Goal: Find contact information: Find contact information

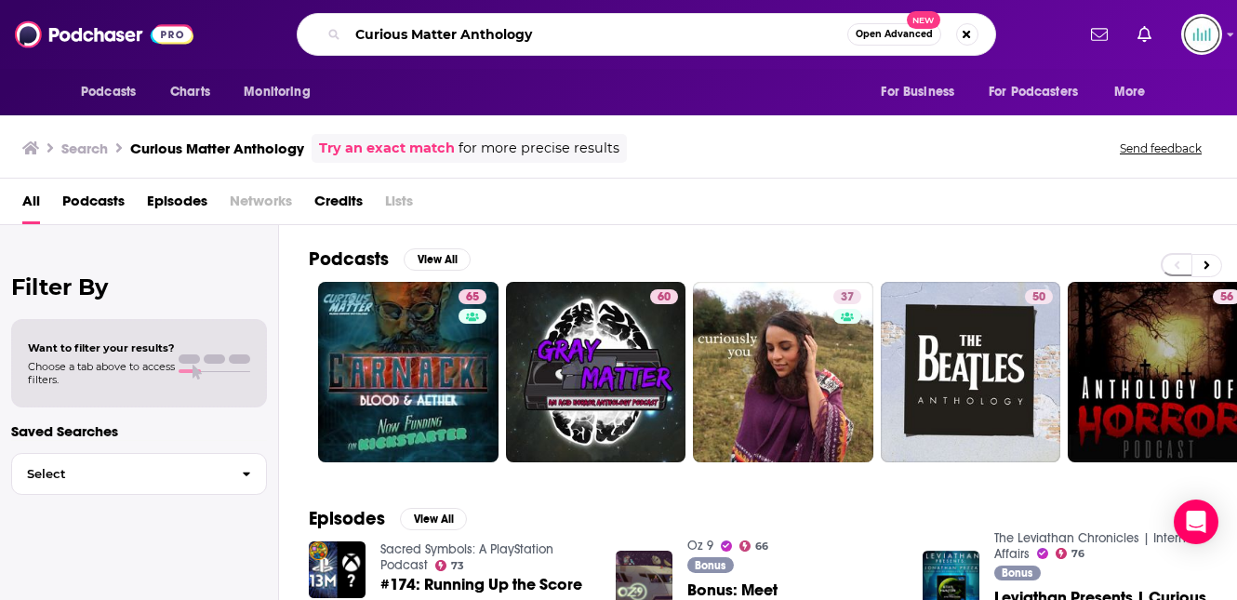
click at [426, 41] on input "Curious Matter Anthology" at bounding box center [597, 35] width 499 height 30
paste input "The Last Resort"
type input "The Last Resort"
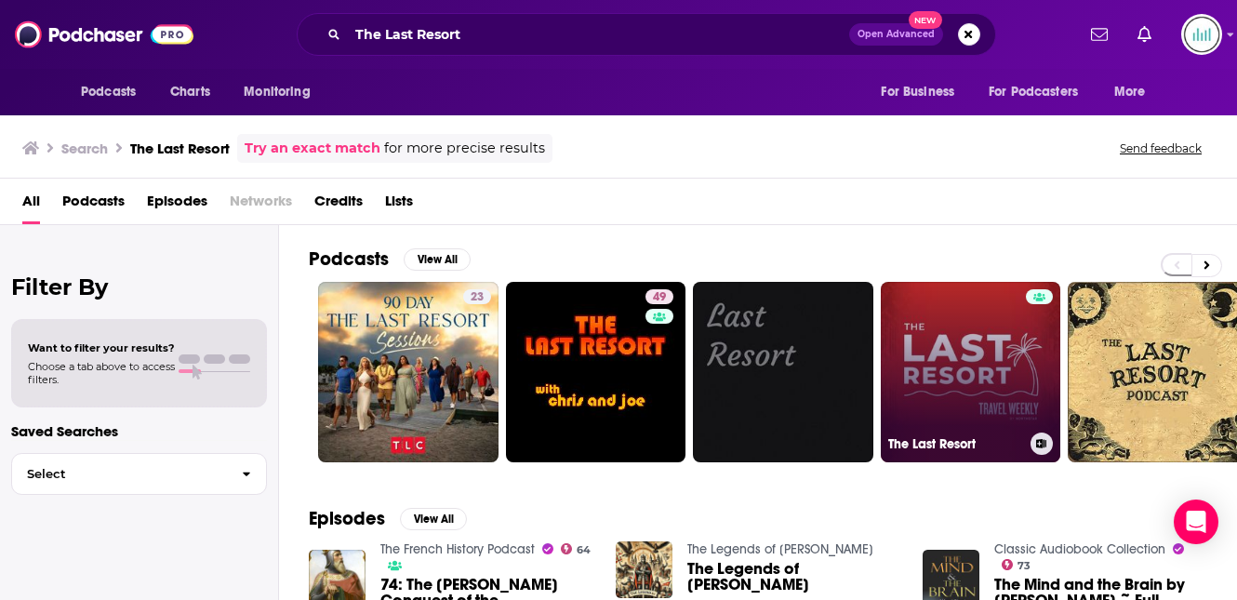
click at [979, 322] on link "The Last Resort" at bounding box center [971, 372] width 180 height 180
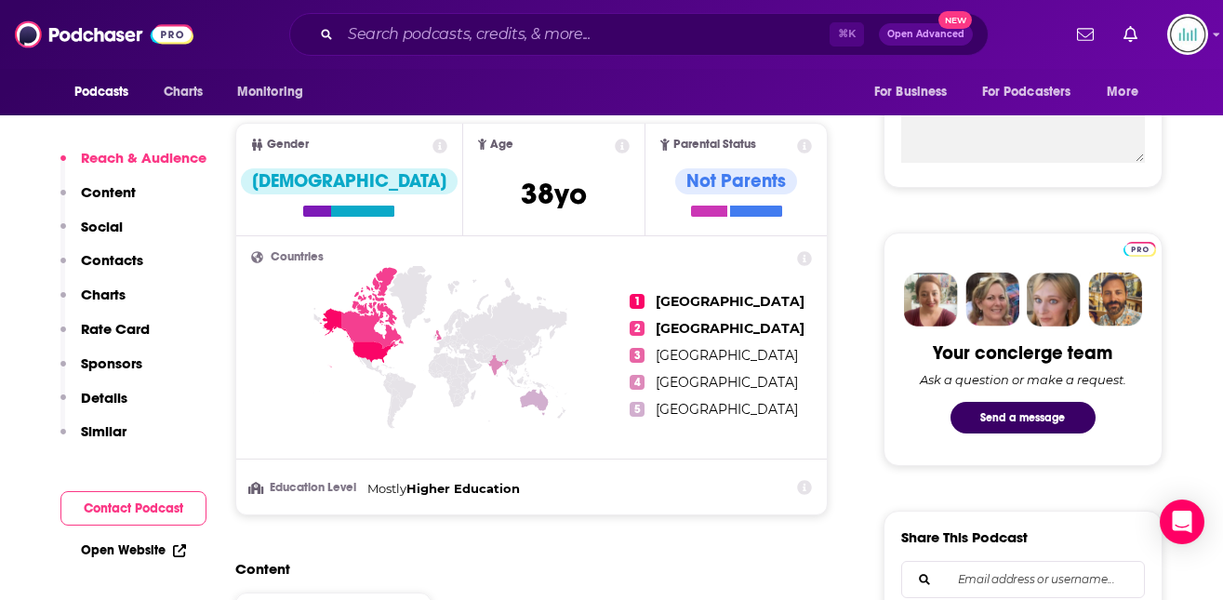
scroll to position [726, 0]
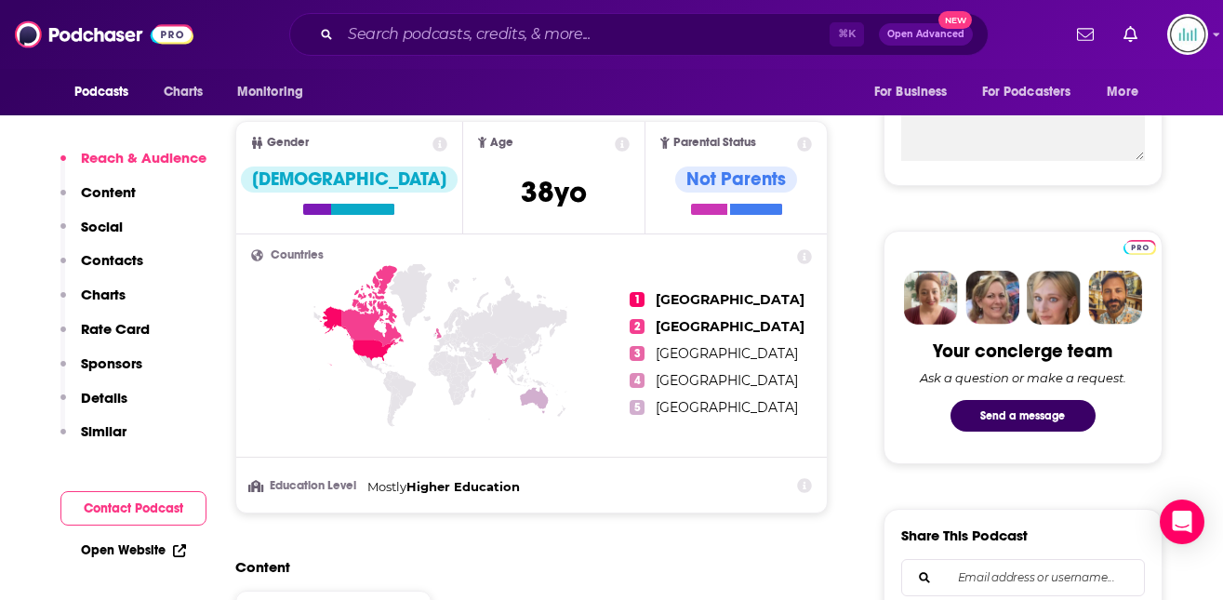
click at [121, 259] on p "Contacts" at bounding box center [112, 260] width 62 height 18
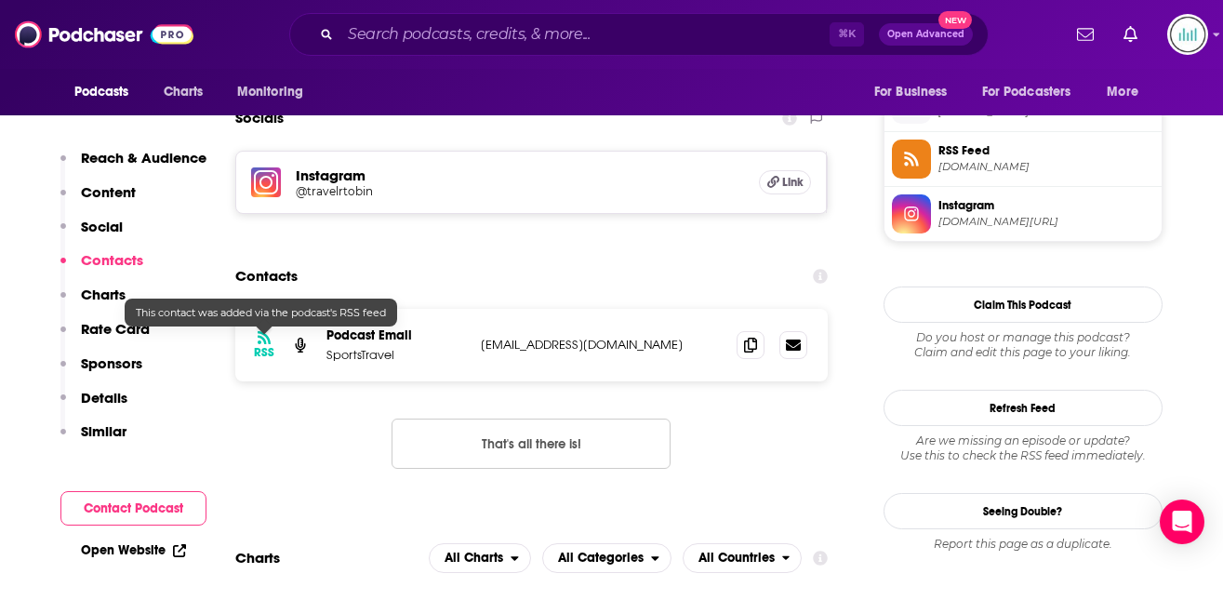
scroll to position [1354, 0]
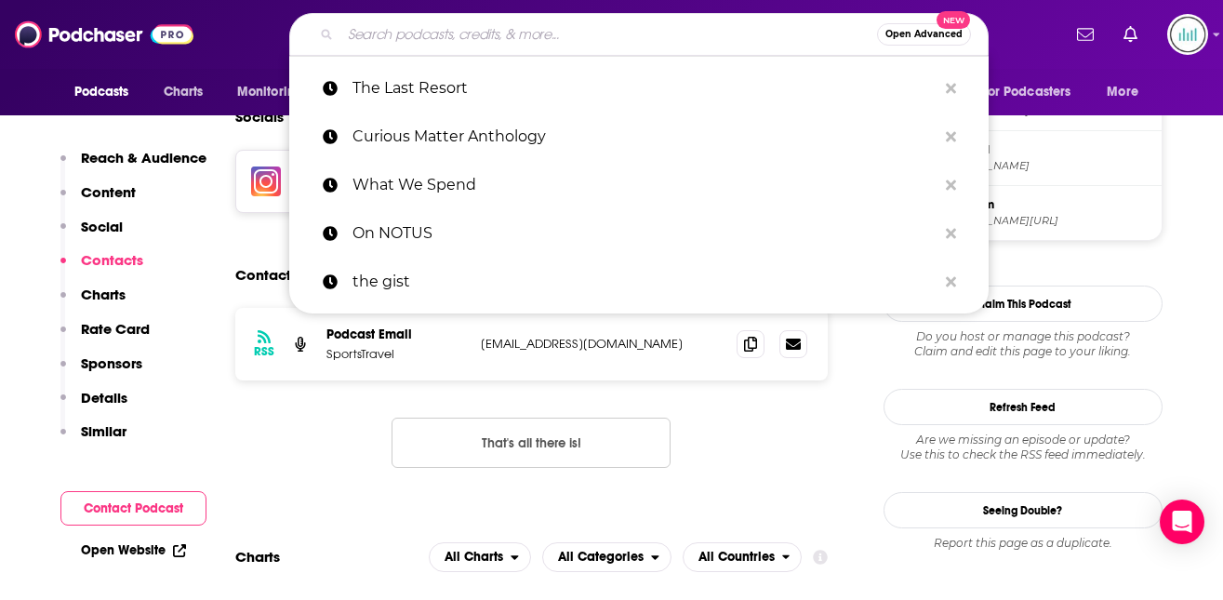
click at [372, 39] on input "Search podcasts, credits, & more..." at bounding box center [608, 35] width 537 height 30
paste input "Lost Cultures: Living Legacies"
type input "Lost Cultures: Living Legacies"
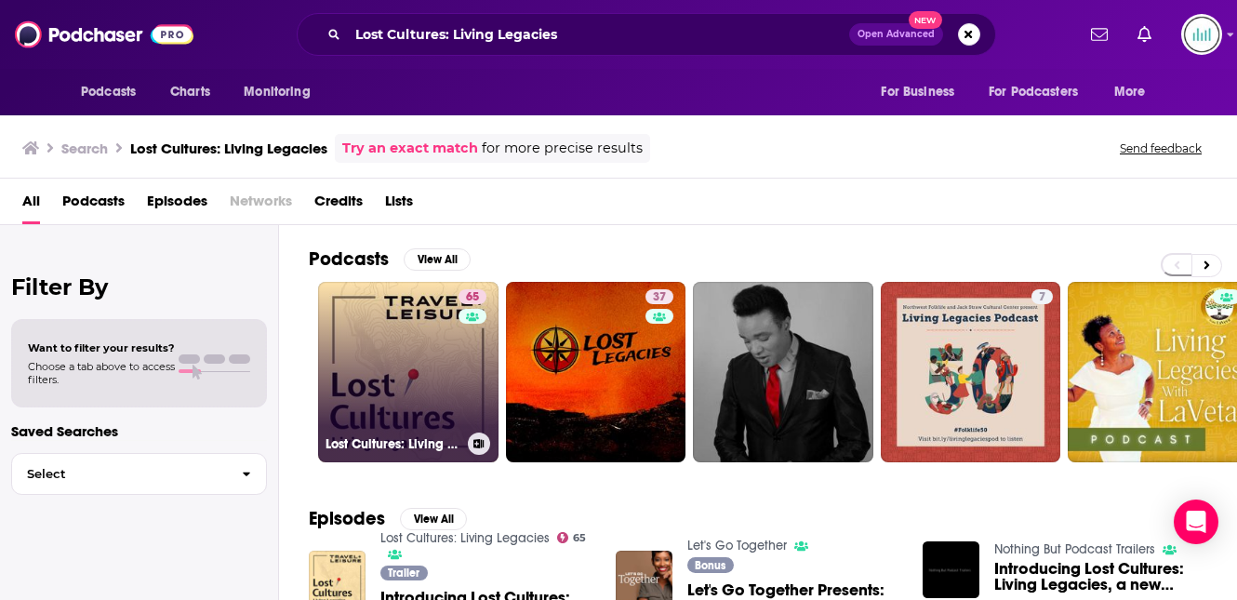
click at [420, 328] on link "65 Lost Cultures: Living Legacies" at bounding box center [408, 372] width 180 height 180
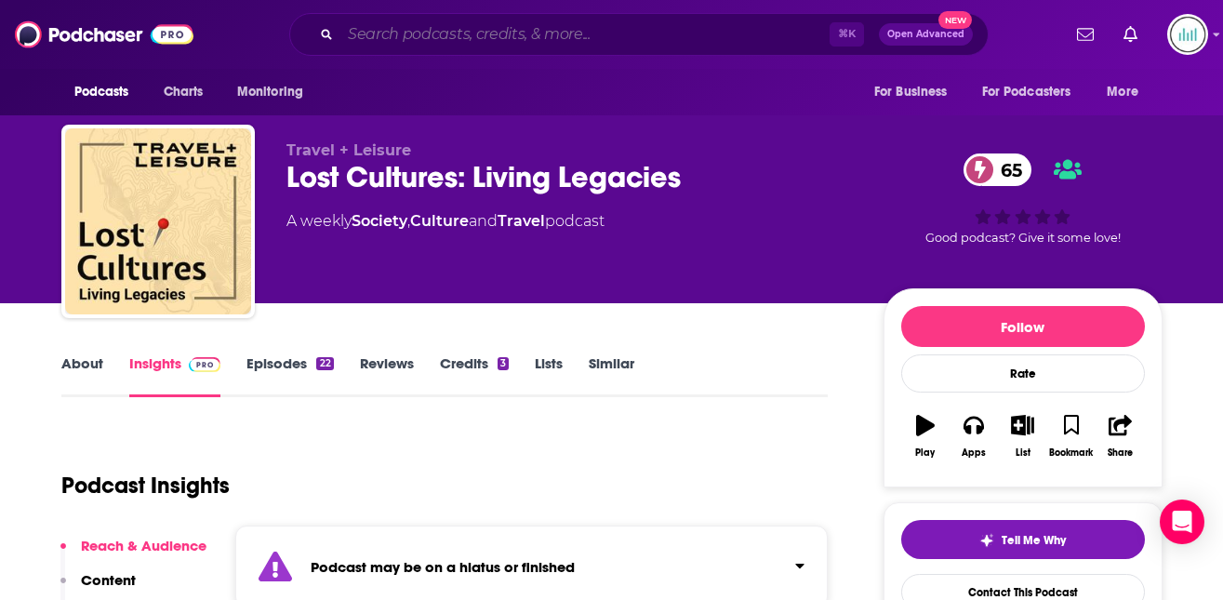
click at [420, 33] on input "Search podcasts, credits, & more..." at bounding box center [584, 35] width 489 height 30
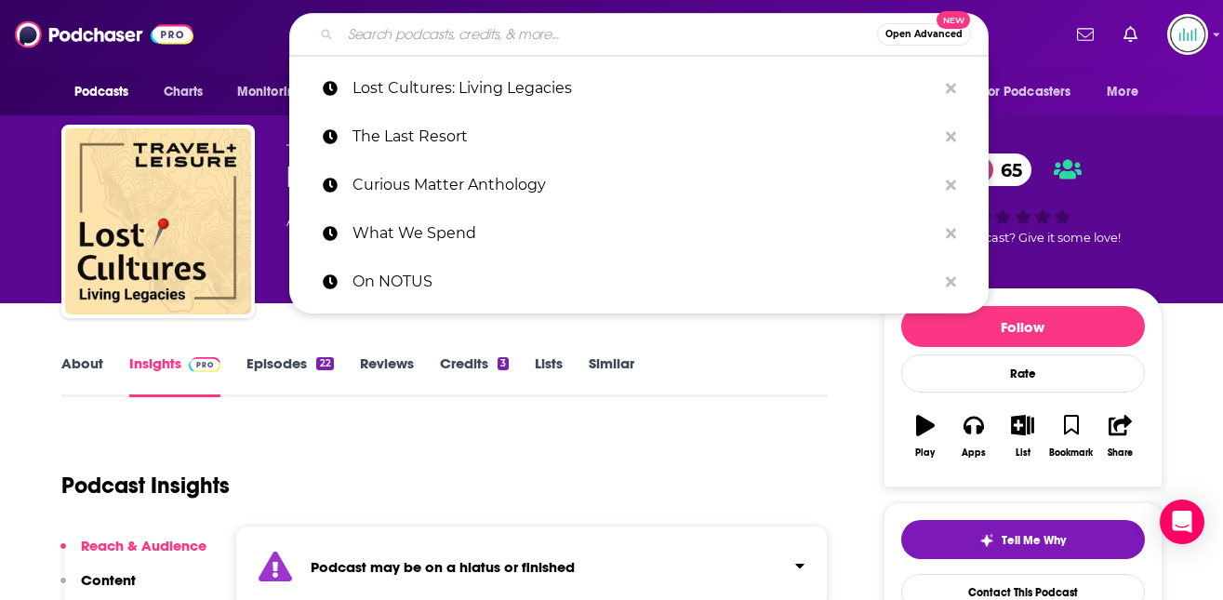
paste input "Exploring the National Parks"
type input "Exploring the National Parks"
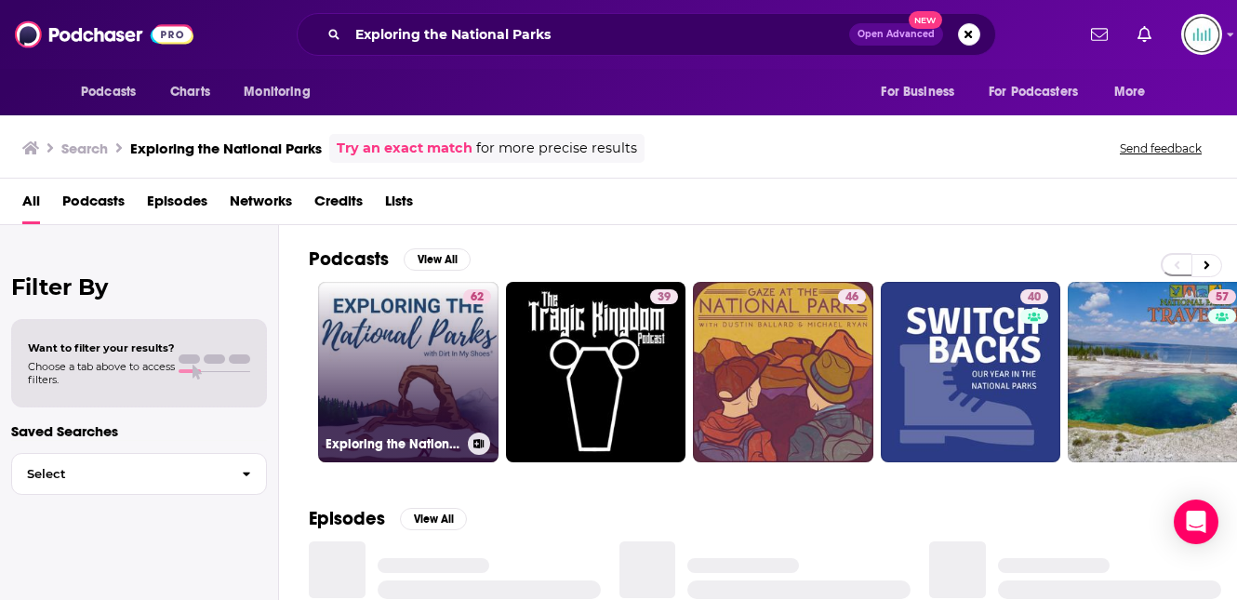
click at [393, 393] on link "62 Exploring the National Parks" at bounding box center [408, 372] width 180 height 180
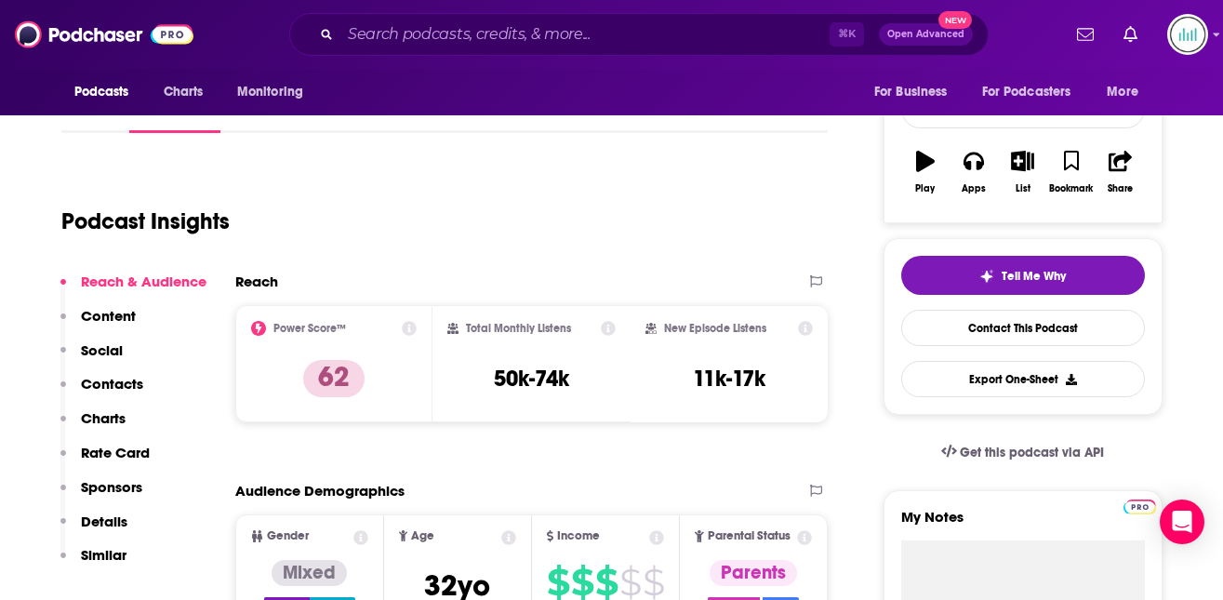
click at [130, 379] on p "Contacts" at bounding box center [112, 384] width 62 height 18
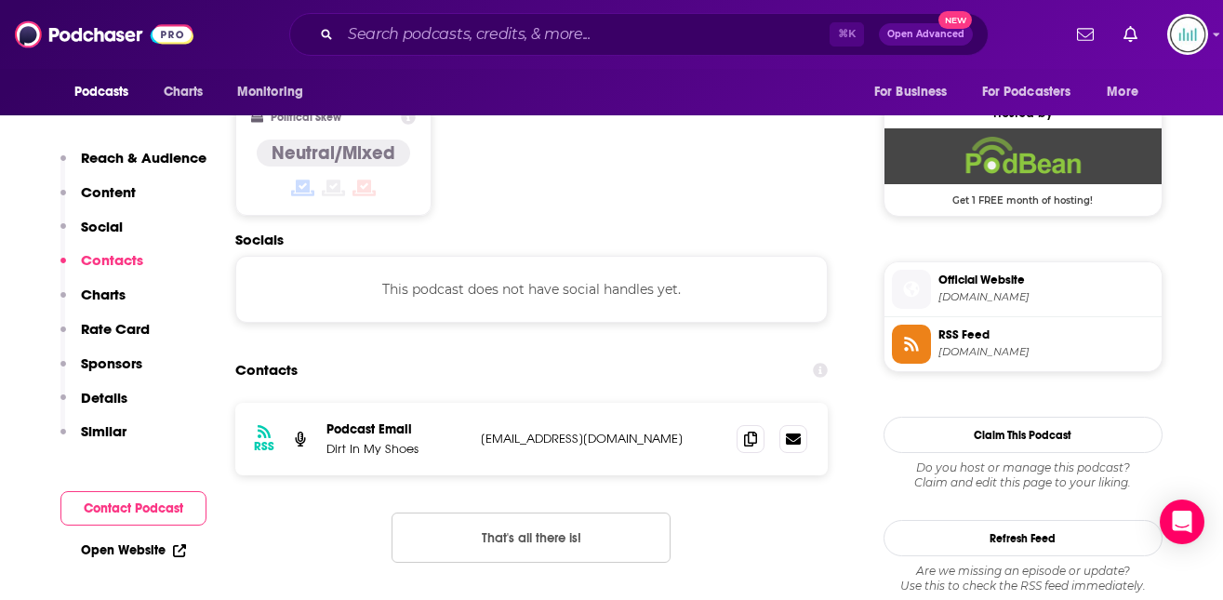
scroll to position [1497, 0]
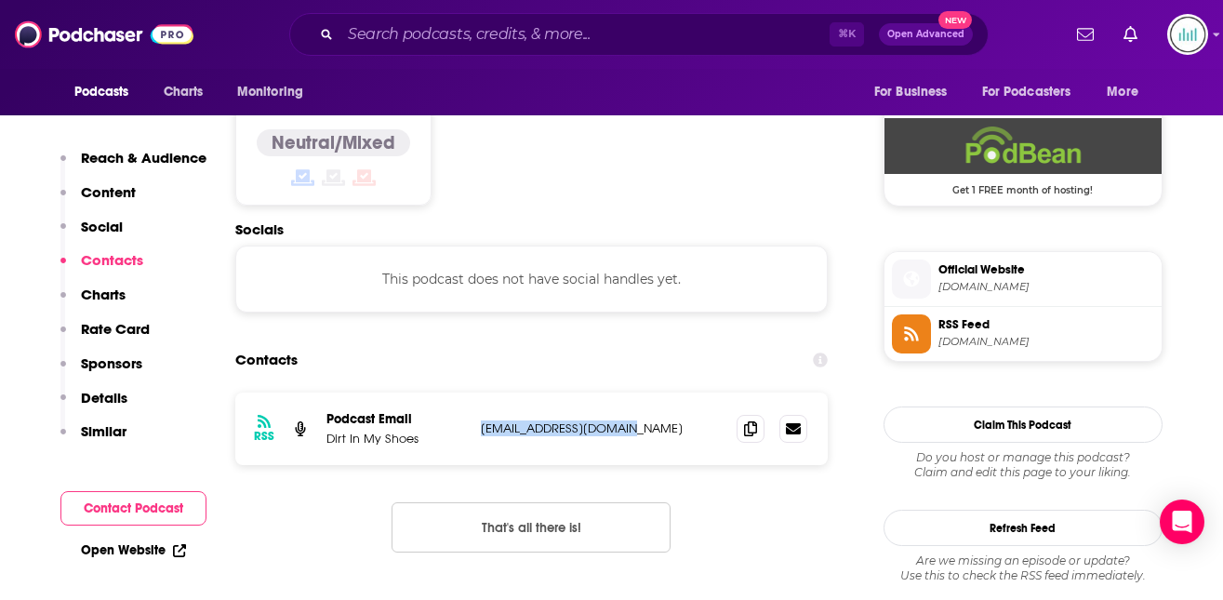
drag, startPoint x: 480, startPoint y: 351, endPoint x: 617, endPoint y: 351, distance: 136.7
click at [620, 420] on p "[EMAIL_ADDRESS][DOMAIN_NAME]" at bounding box center [602, 428] width 242 height 16
copy p "[EMAIL_ADDRESS][DOMAIN_NAME]"
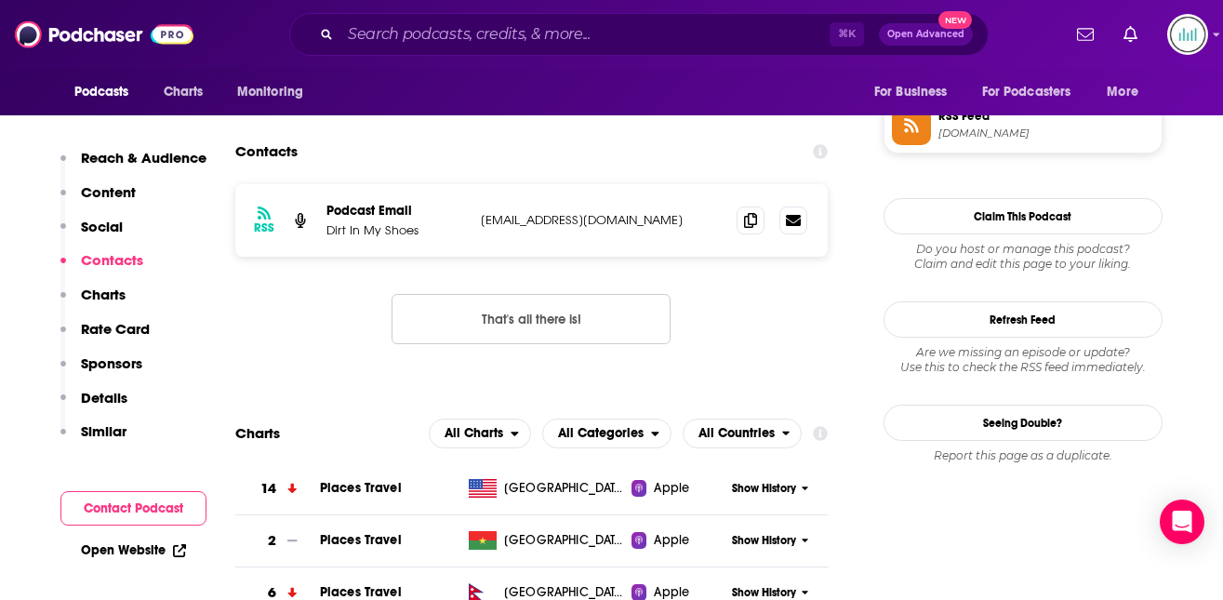
scroll to position [1763, 0]
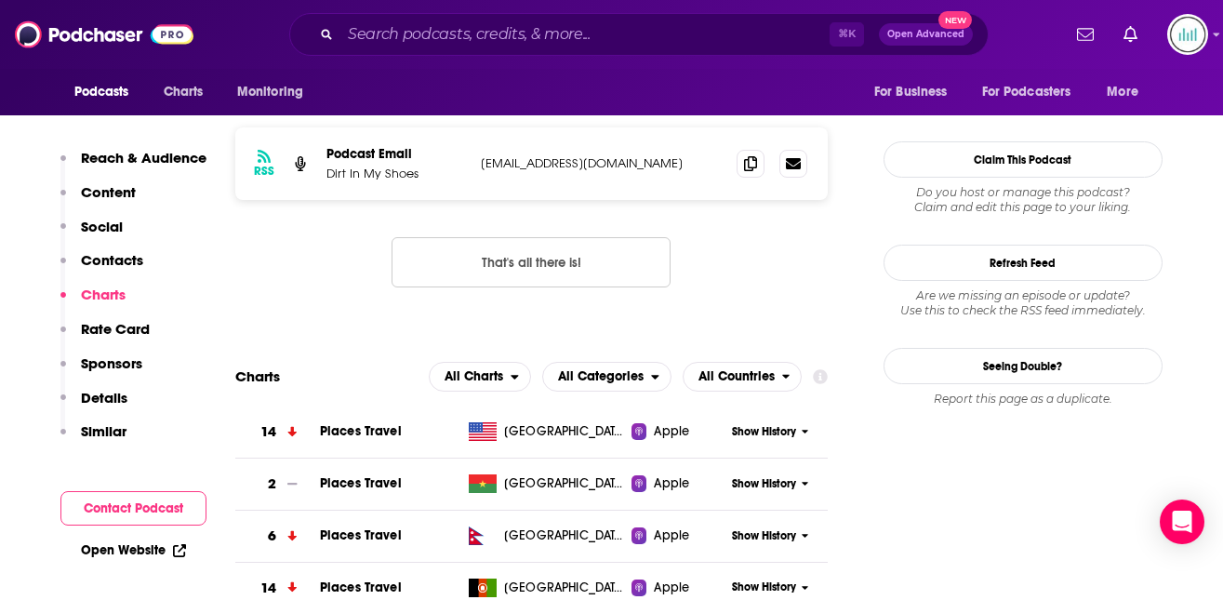
click at [96, 387] on button "Sponsors" at bounding box center [101, 371] width 82 height 34
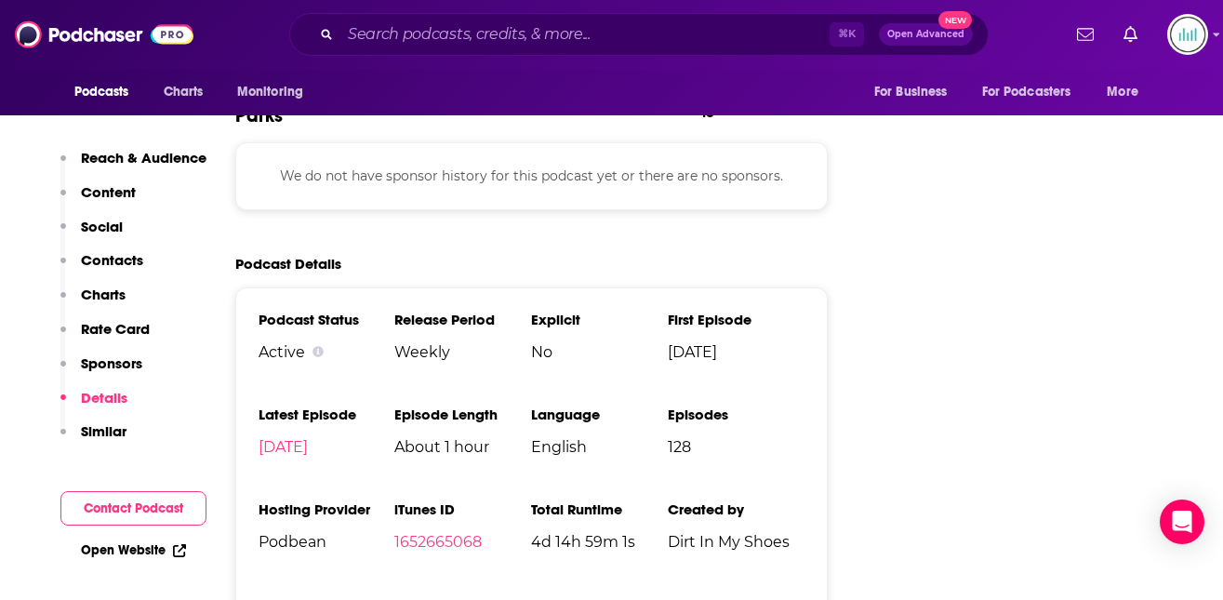
scroll to position [2871, 0]
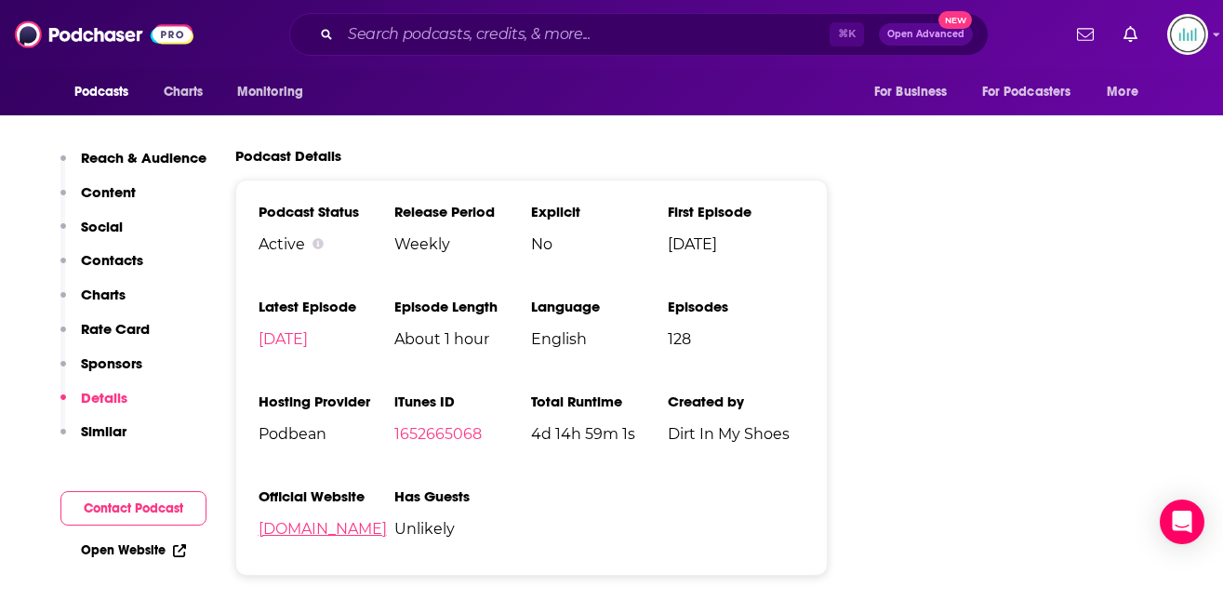
click at [355, 520] on link "[DOMAIN_NAME]" at bounding box center [323, 529] width 128 height 18
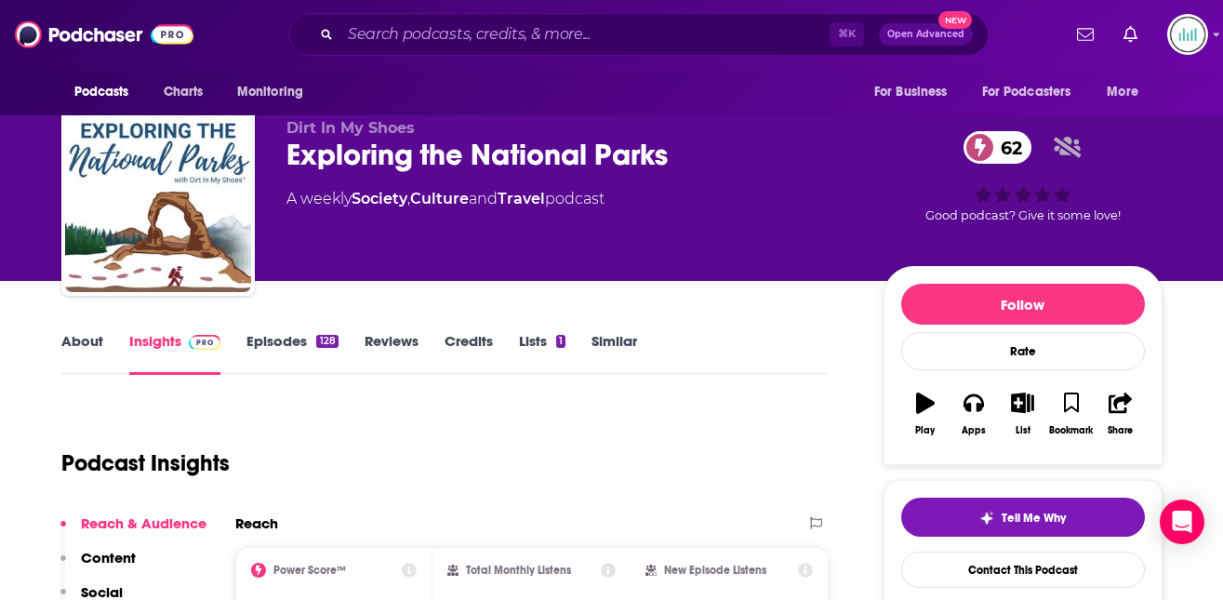
scroll to position [0, 0]
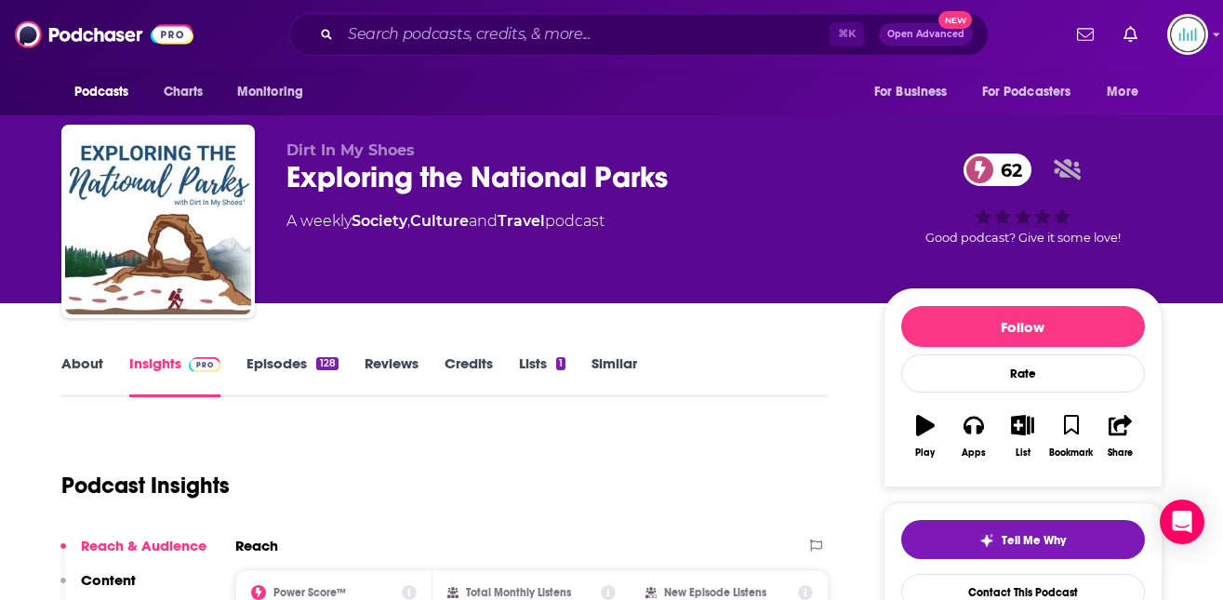
click at [77, 366] on link "About" at bounding box center [82, 375] width 42 height 43
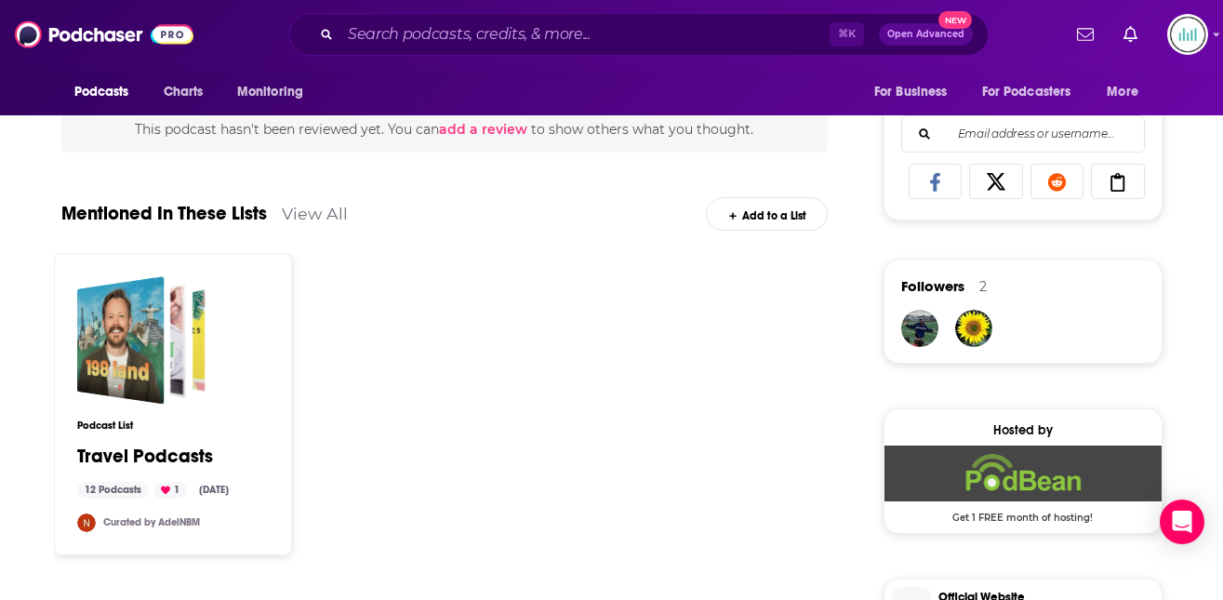
scroll to position [1186, 0]
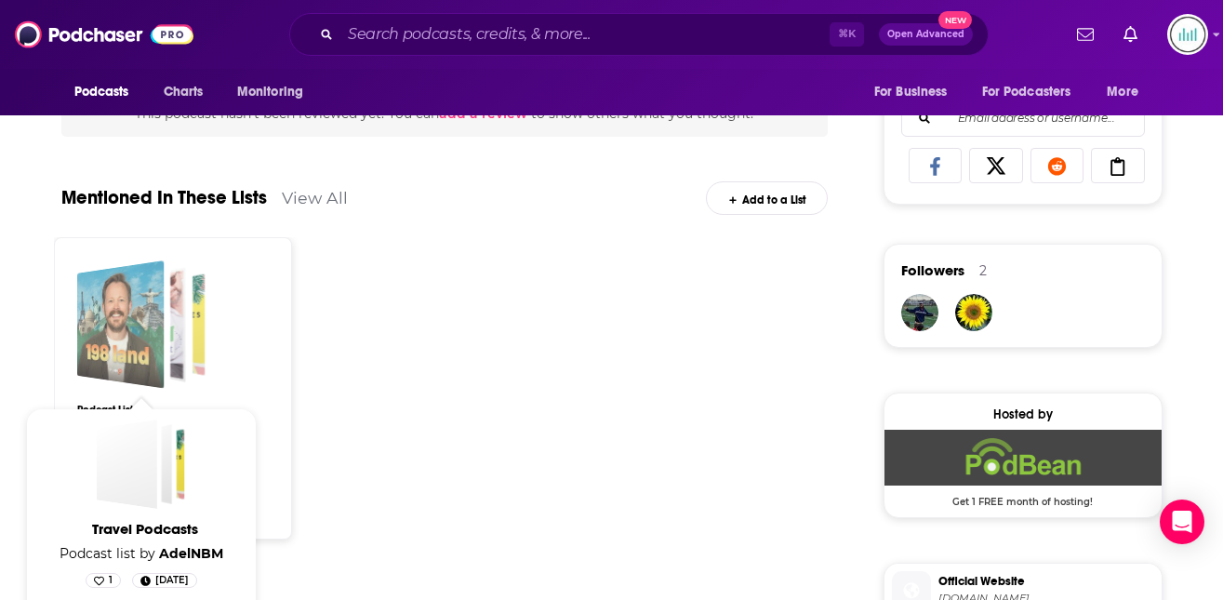
click at [118, 338] on div "Travel Podcasts" at bounding box center [119, 324] width 87 height 128
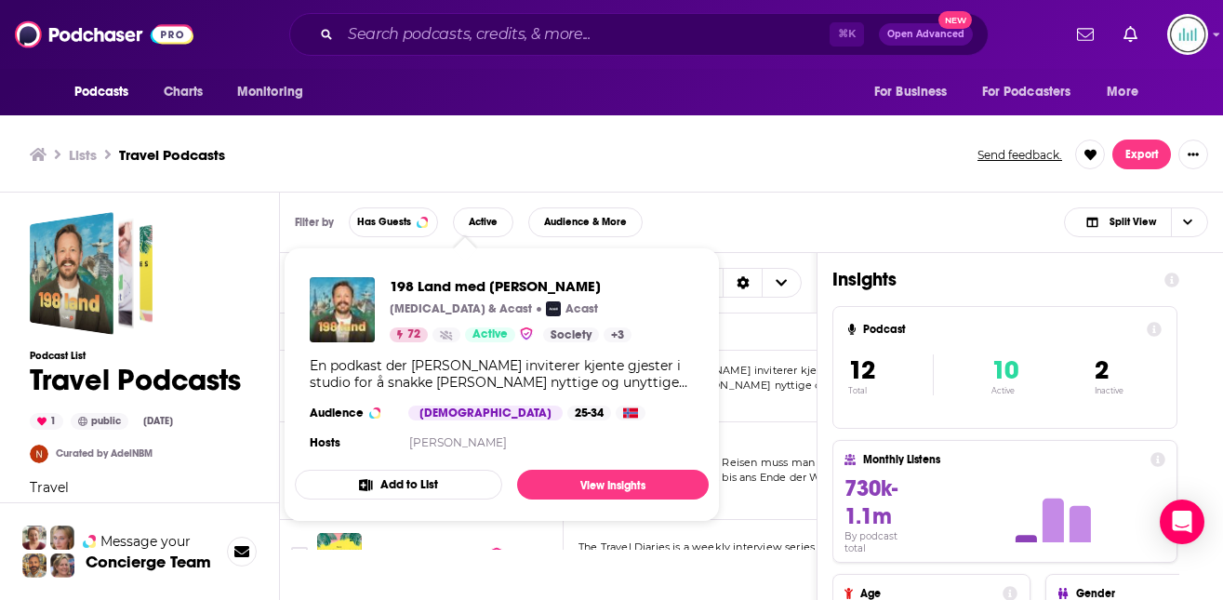
click at [736, 170] on div "Lists Travel Podcasts Send feedback. Export" at bounding box center [611, 154] width 1223 height 75
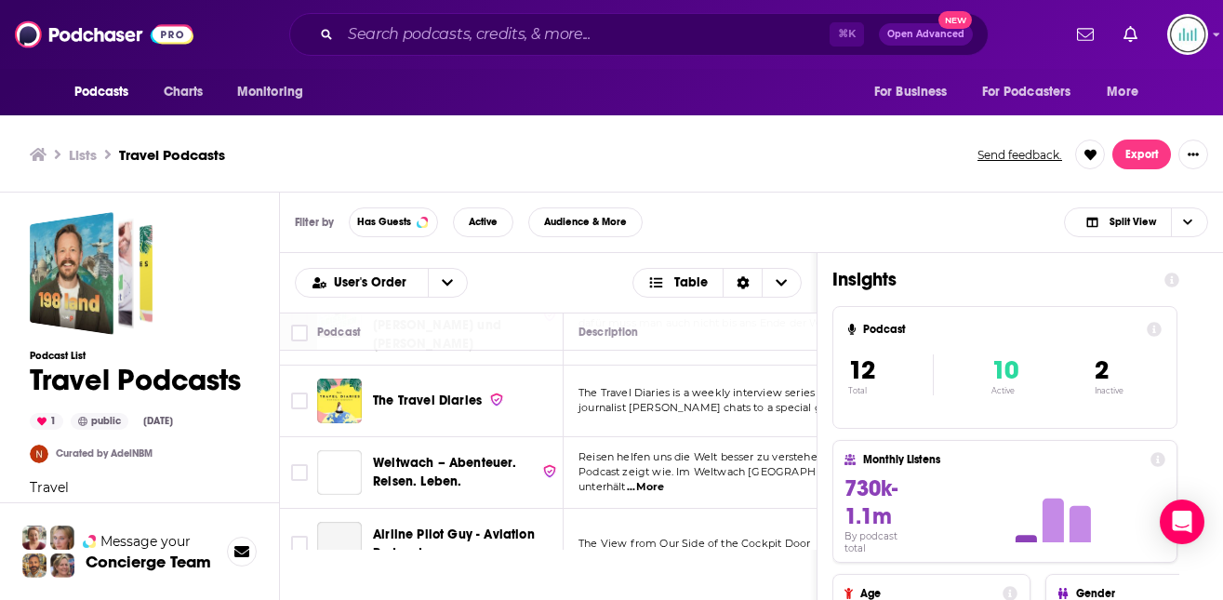
scroll to position [190, 0]
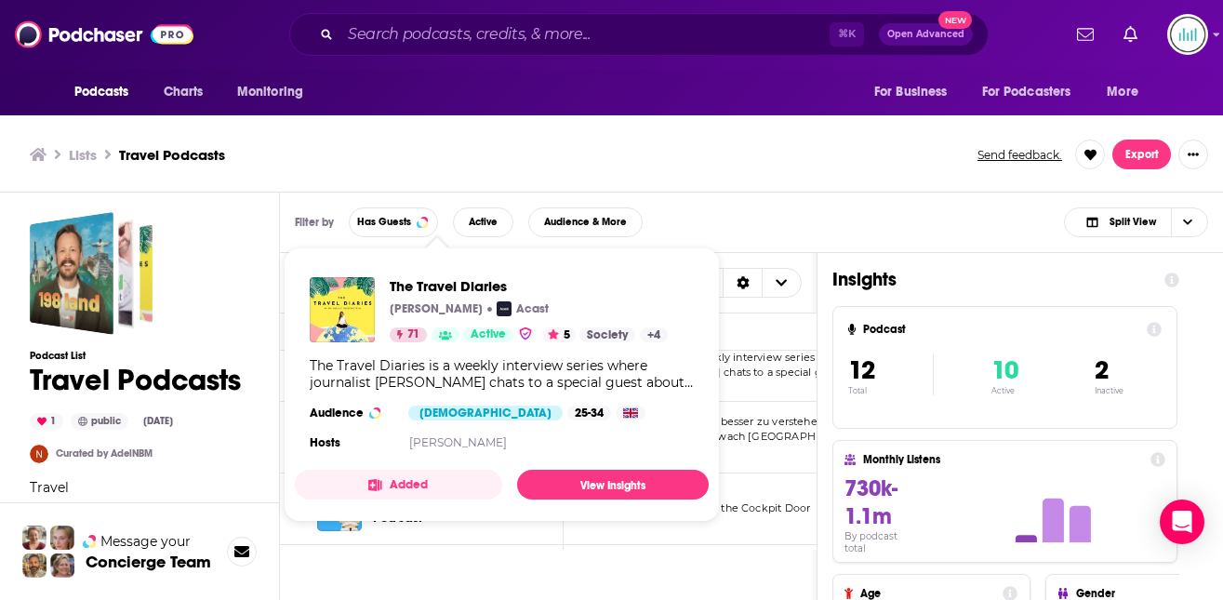
click at [399, 362] on div "The Travel Diaries is a weekly interview series where journalist [PERSON_NAME] …" at bounding box center [502, 373] width 384 height 33
drag, startPoint x: 377, startPoint y: 380, endPoint x: 481, endPoint y: 383, distance: 104.2
click at [481, 383] on div "The Travel Diaries is a weekly interview series where journalist [PERSON_NAME] …" at bounding box center [502, 373] width 384 height 33
copy div "[PERSON_NAME]"
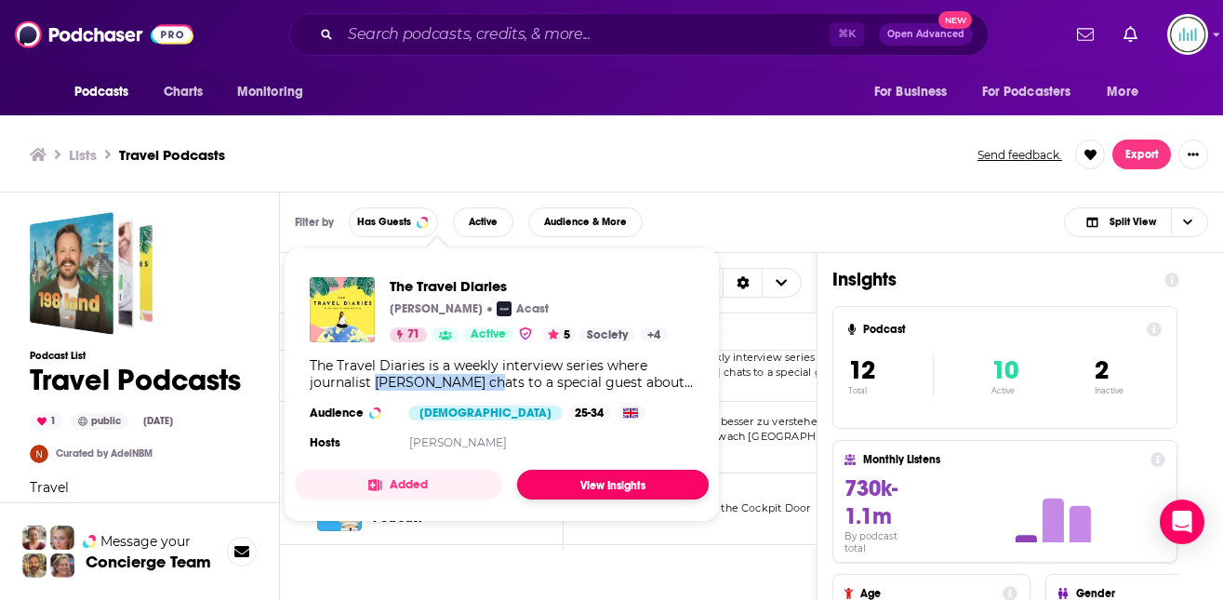
click at [595, 485] on link "View Insights" at bounding box center [613, 485] width 192 height 30
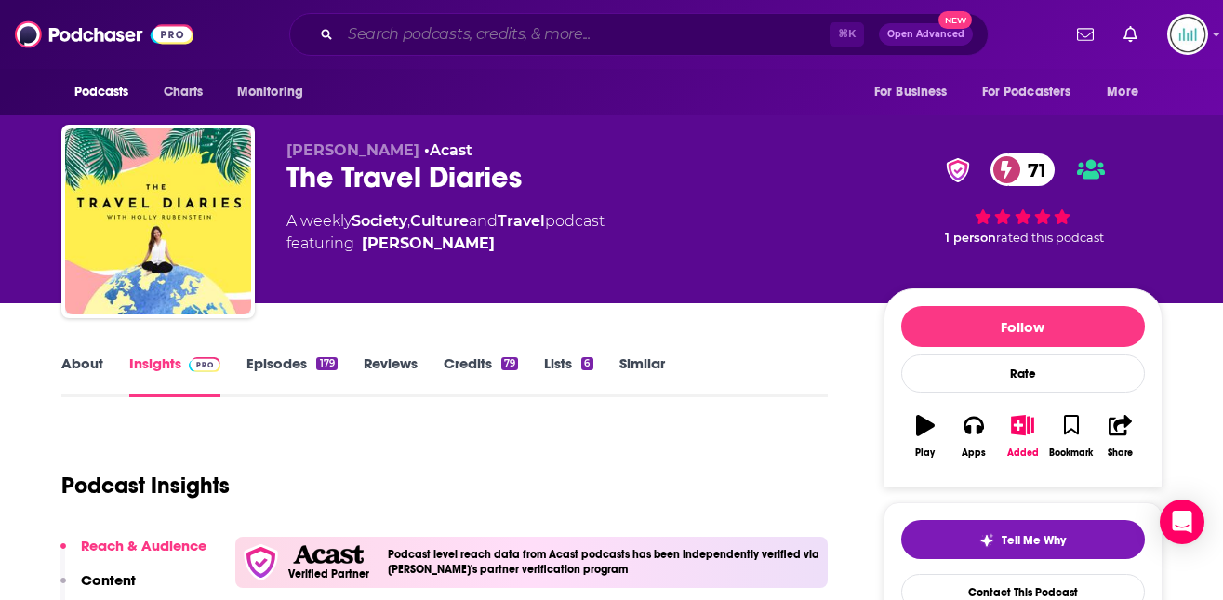
click at [361, 21] on input "Search podcasts, credits, & more..." at bounding box center [584, 35] width 489 height 30
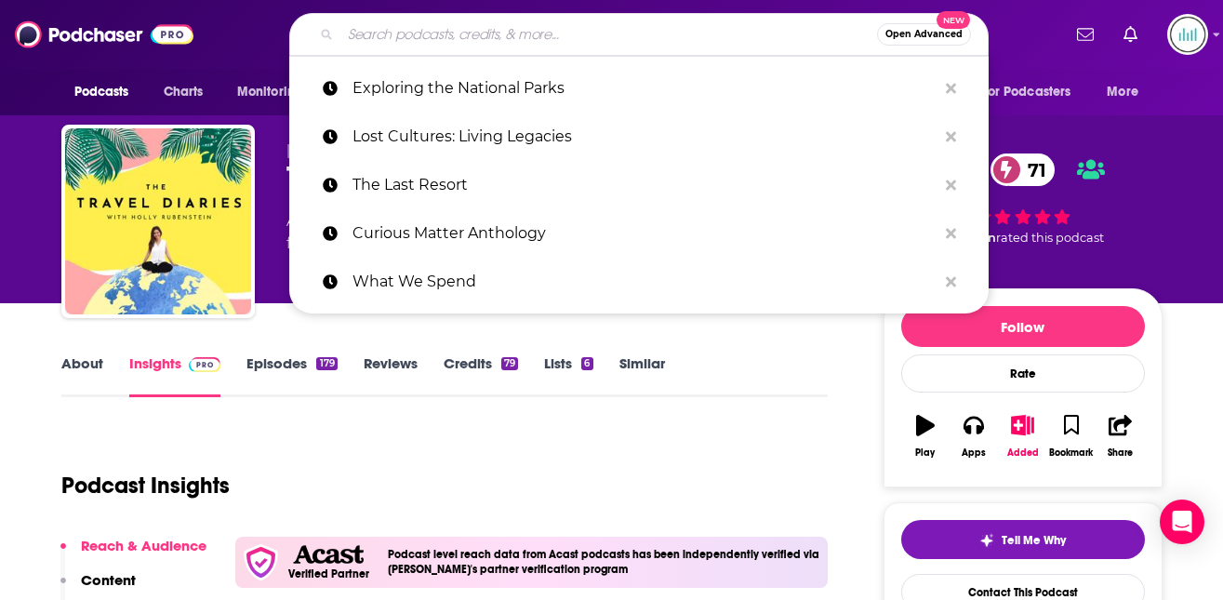
paste input "Miles to Go - Travel Tips, News & Reviews You Can't Afford to Miss!"
type input "Miles to Go - Travel Tips, News & Reviews You Can't Afford to Miss!"
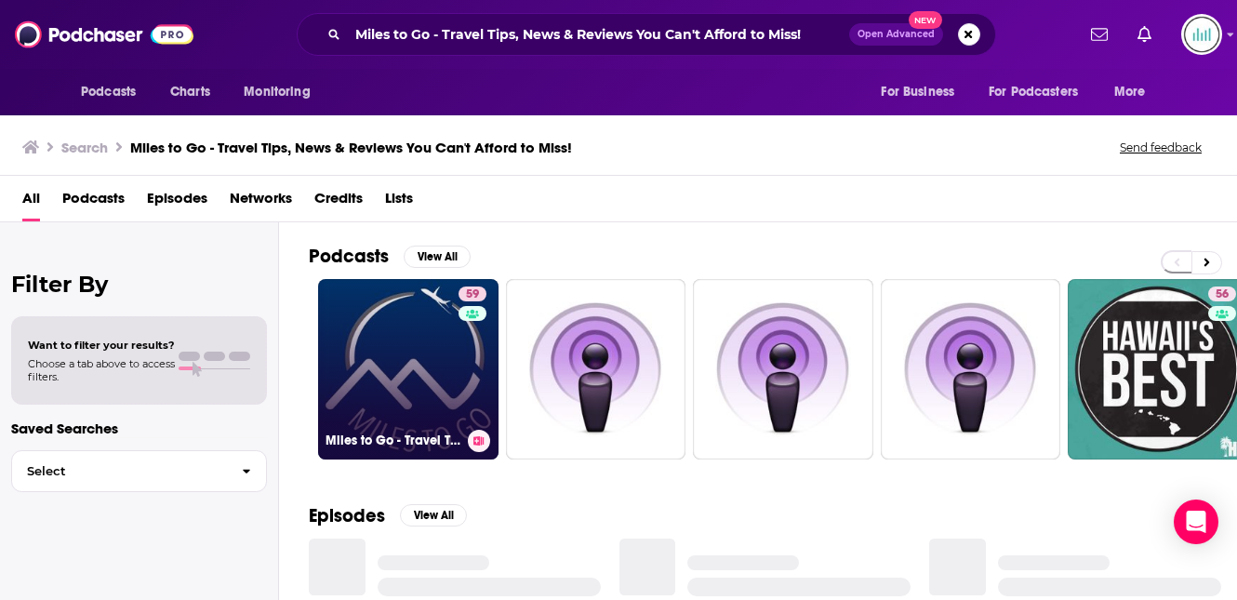
click at [393, 341] on link "59 Miles to Go - Travel Tips, News & Reviews You Can't Afford to Miss!" at bounding box center [408, 369] width 180 height 180
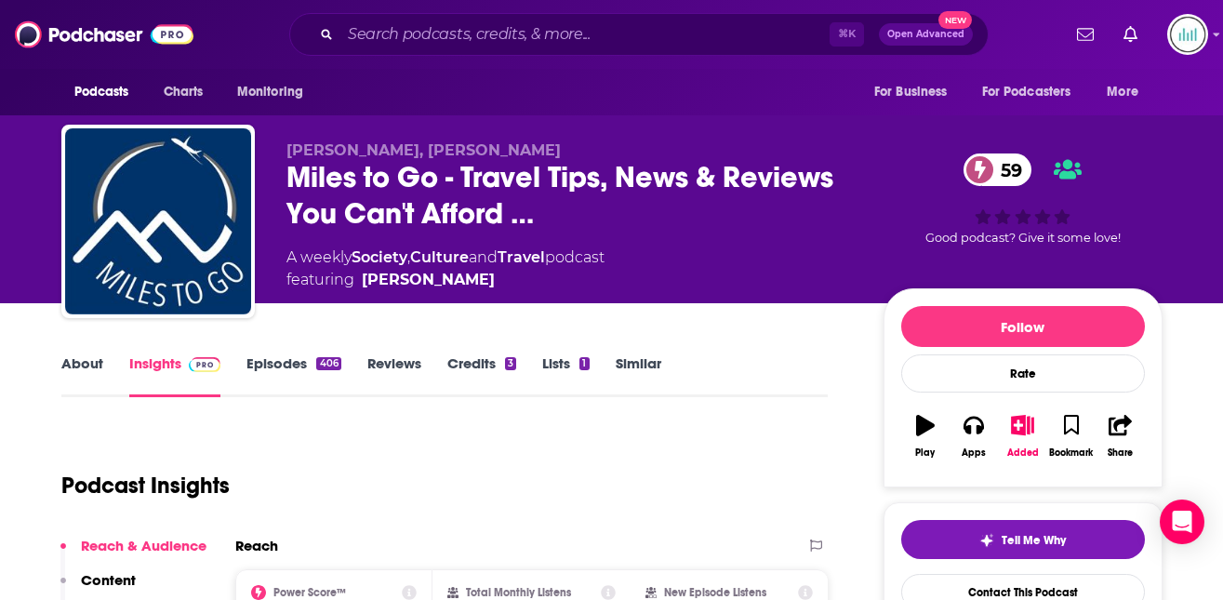
click at [501, 287] on span "featuring [PERSON_NAME]" at bounding box center [445, 280] width 318 height 22
drag, startPoint x: 366, startPoint y: 273, endPoint x: 451, endPoint y: 286, distance: 85.6
click at [450, 287] on div "[PERSON_NAME]" at bounding box center [428, 280] width 133 height 22
click at [364, 275] on div "[PERSON_NAME]" at bounding box center [428, 280] width 133 height 22
drag, startPoint x: 364, startPoint y: 275, endPoint x: 472, endPoint y: 279, distance: 108.0
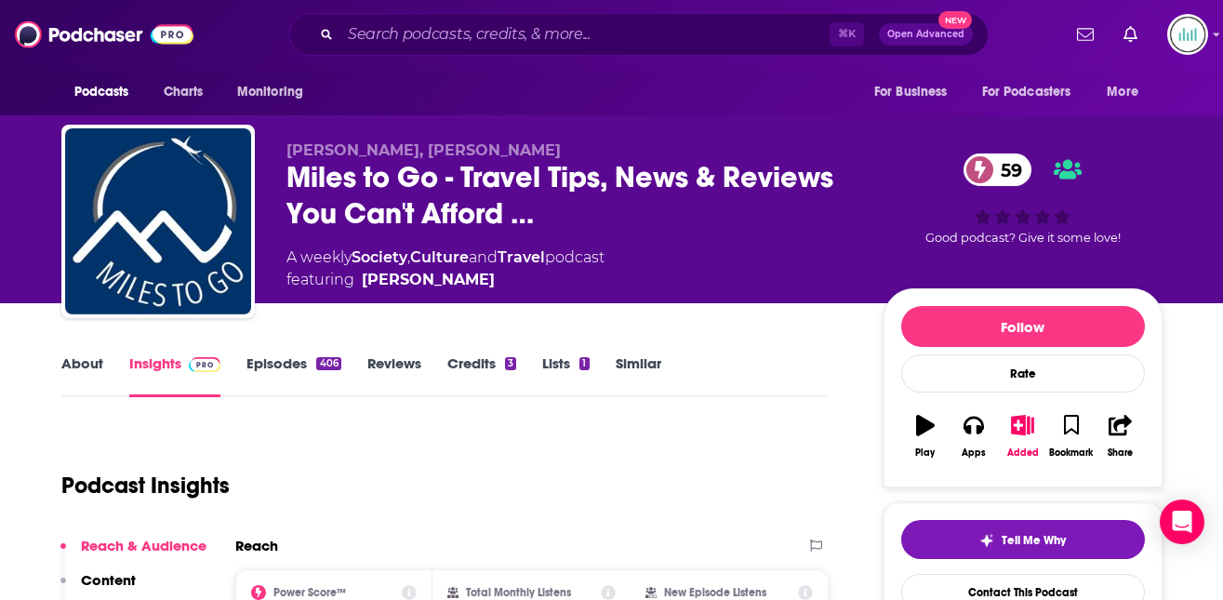
click at [472, 279] on div "[PERSON_NAME]" at bounding box center [428, 280] width 133 height 22
copy div "[PERSON_NAME]"
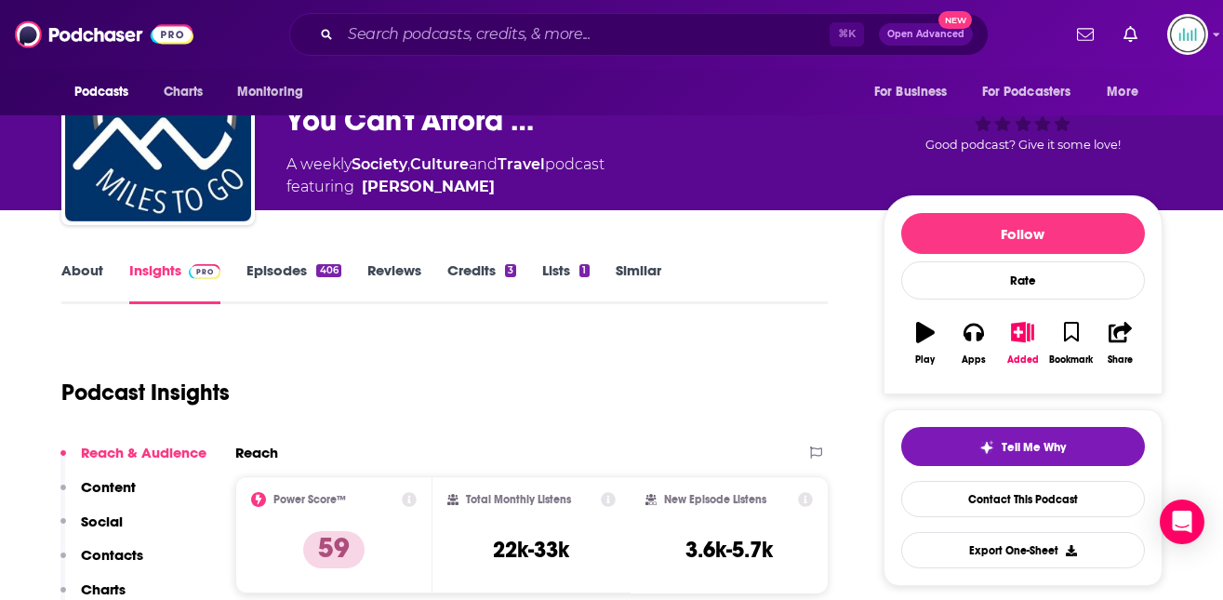
scroll to position [122, 0]
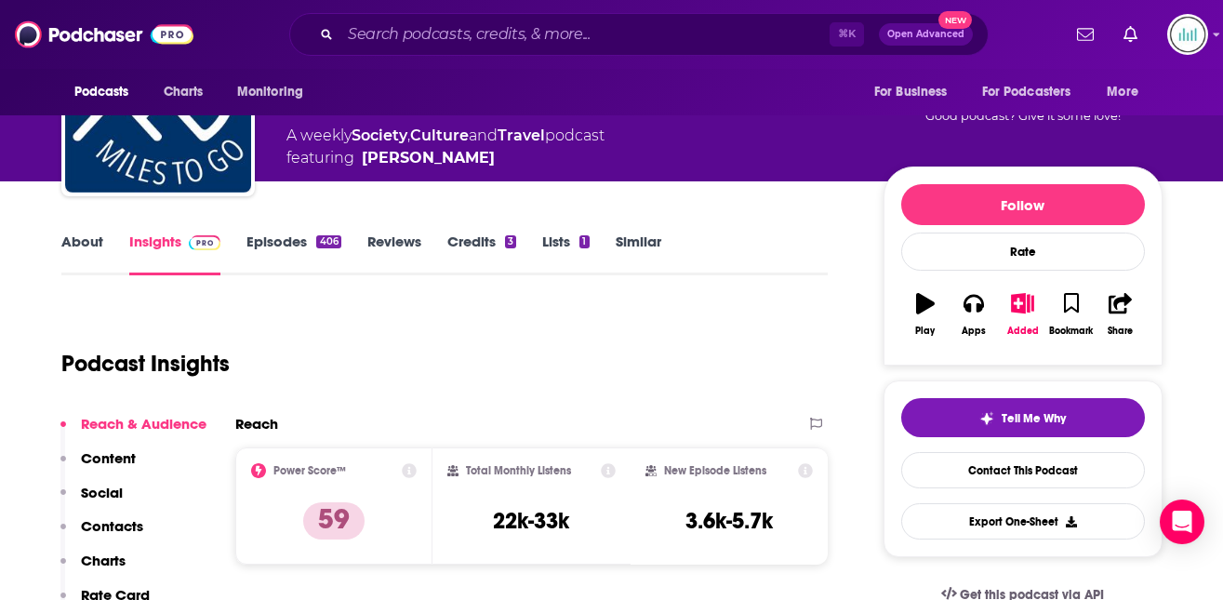
click at [121, 525] on p "Contacts" at bounding box center [112, 526] width 62 height 18
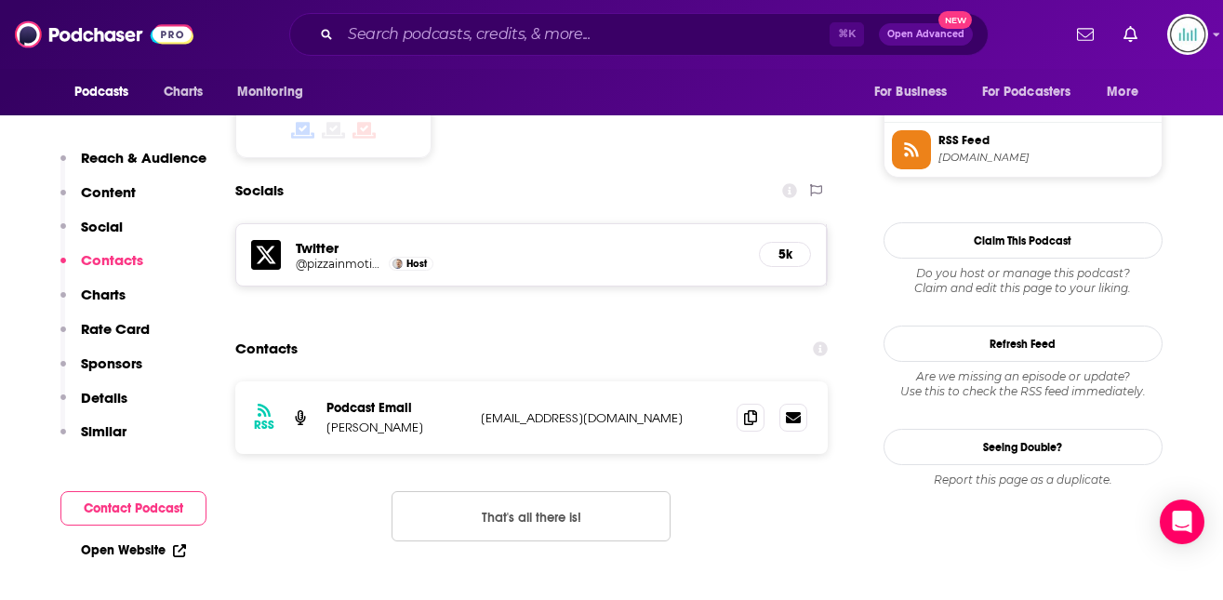
scroll to position [1536, 0]
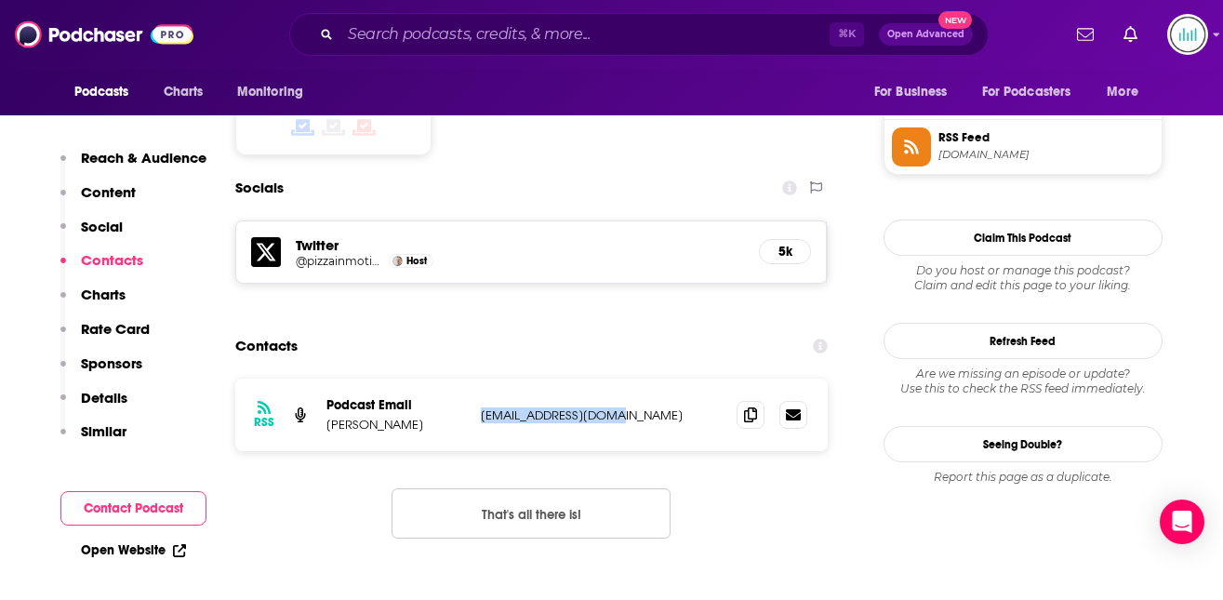
drag, startPoint x: 623, startPoint y: 341, endPoint x: 482, endPoint y: 349, distance: 141.6
click at [482, 407] on p "[EMAIL_ADDRESS][DOMAIN_NAME]" at bounding box center [602, 415] width 242 height 16
copy p "[EMAIL_ADDRESS][DOMAIN_NAME]"
click at [97, 396] on p "Details" at bounding box center [104, 398] width 47 height 18
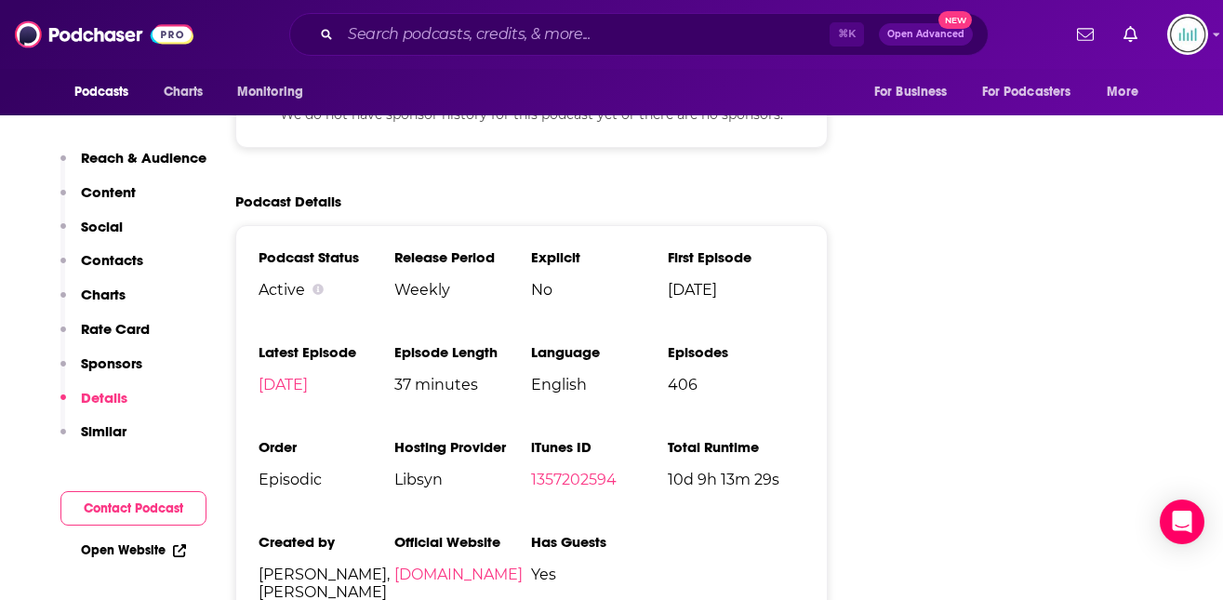
scroll to position [2845, 0]
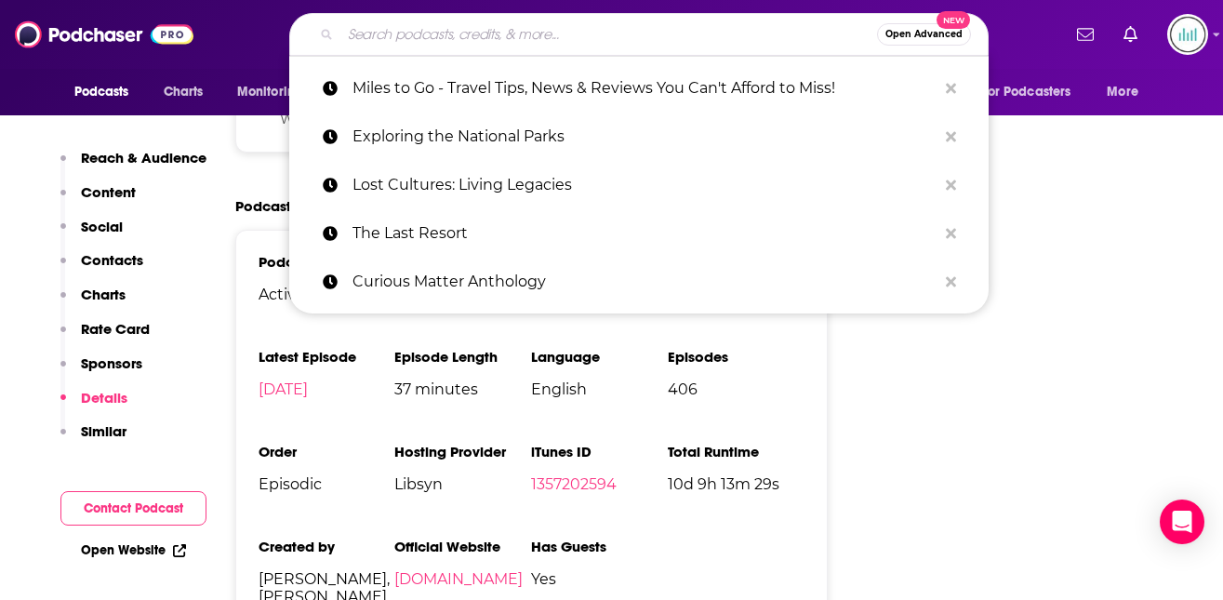
click at [404, 29] on input "Search podcasts, credits, & more..." at bounding box center [608, 35] width 537 height 30
paste input "Geobreeze Travel"
type input "Geobreeze Travel"
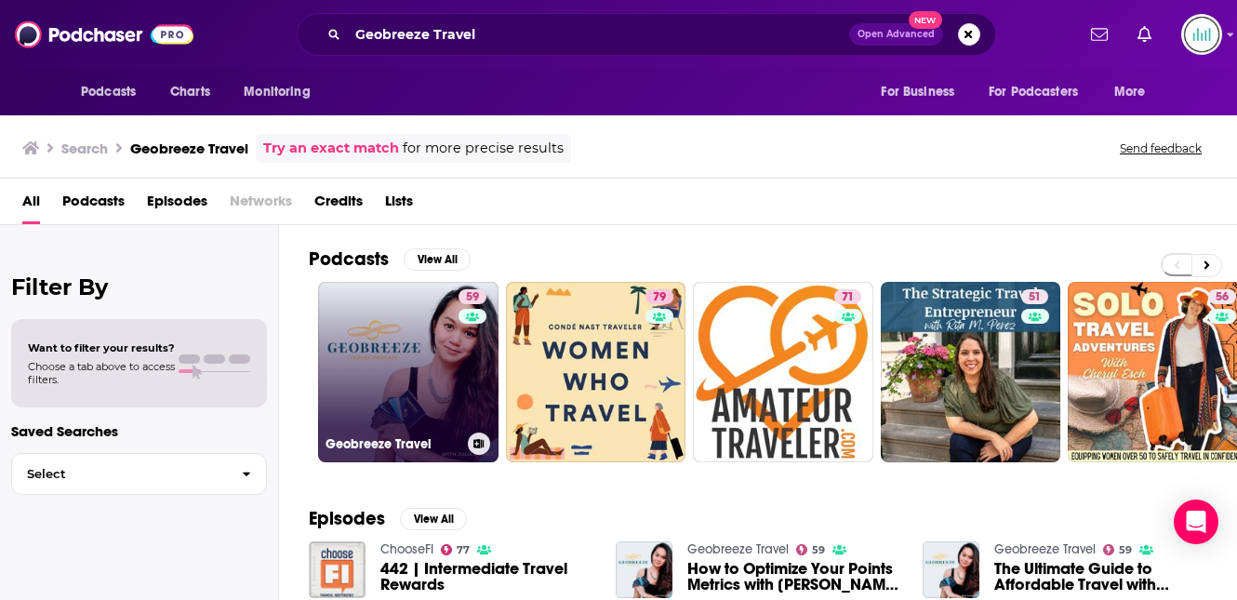
click at [428, 360] on link "59 Geobreeze Travel" at bounding box center [408, 372] width 180 height 180
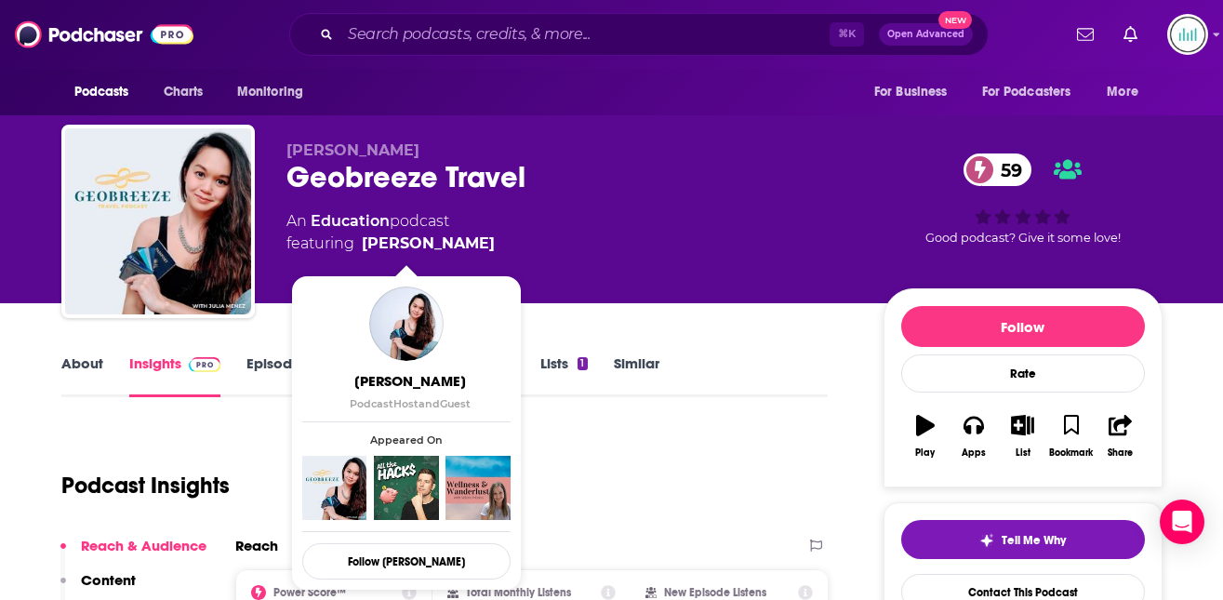
click at [468, 233] on div "An Education podcast featuring [PERSON_NAME]" at bounding box center [569, 232] width 567 height 45
drag, startPoint x: 468, startPoint y: 238, endPoint x: 451, endPoint y: 246, distance: 18.7
click at [452, 246] on div "An Education podcast featuring [PERSON_NAME]" at bounding box center [569, 232] width 567 height 45
copy span "[PERSON_NAME]"
click at [645, 443] on div "Podcast Insights" at bounding box center [437, 474] width 752 height 95
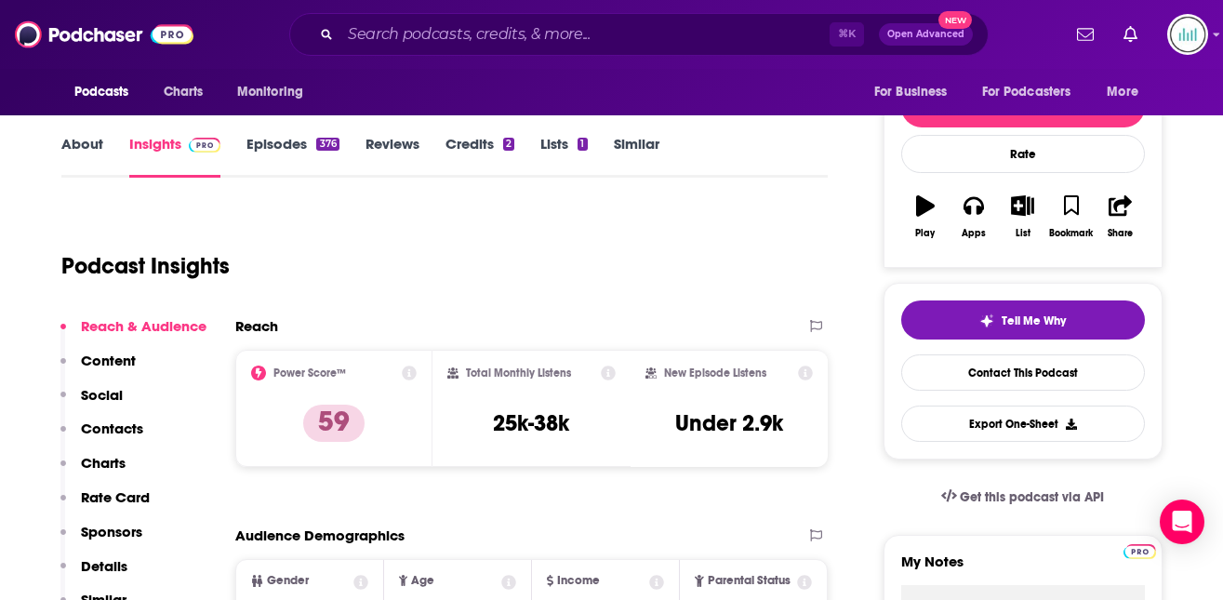
scroll to position [353, 0]
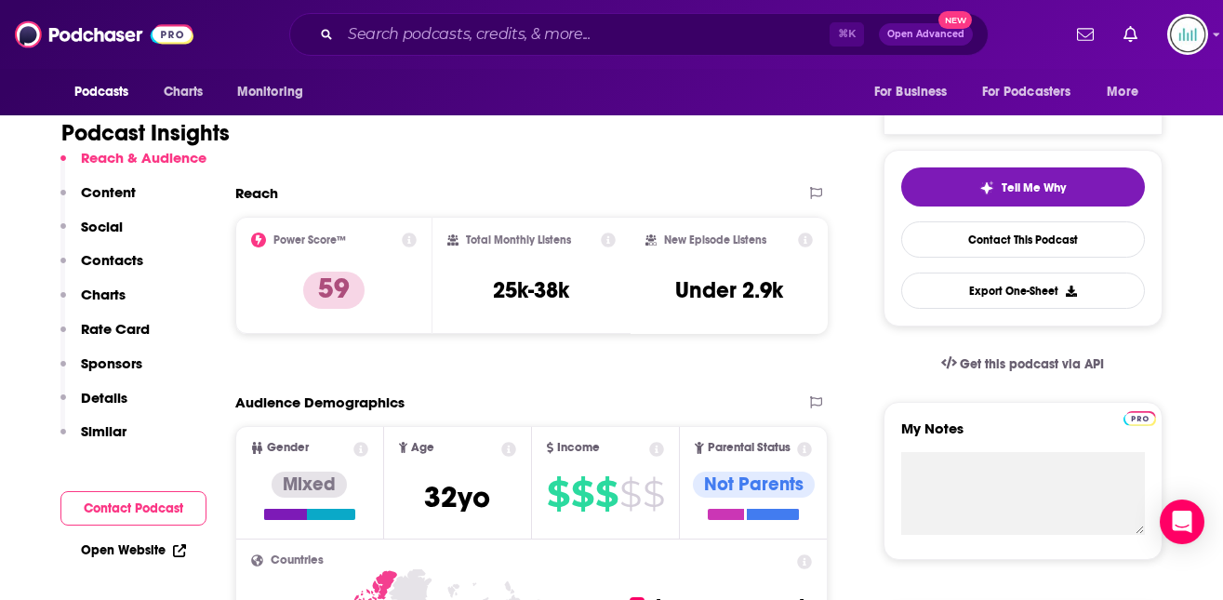
click at [109, 254] on p "Contacts" at bounding box center [112, 260] width 62 height 18
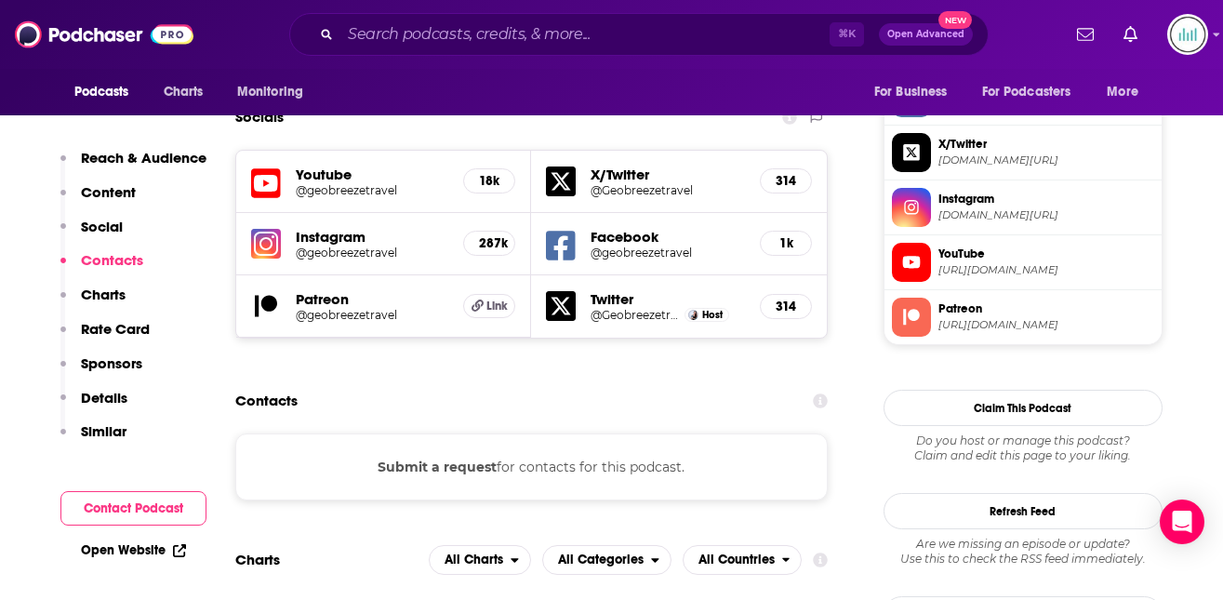
scroll to position [1639, 0]
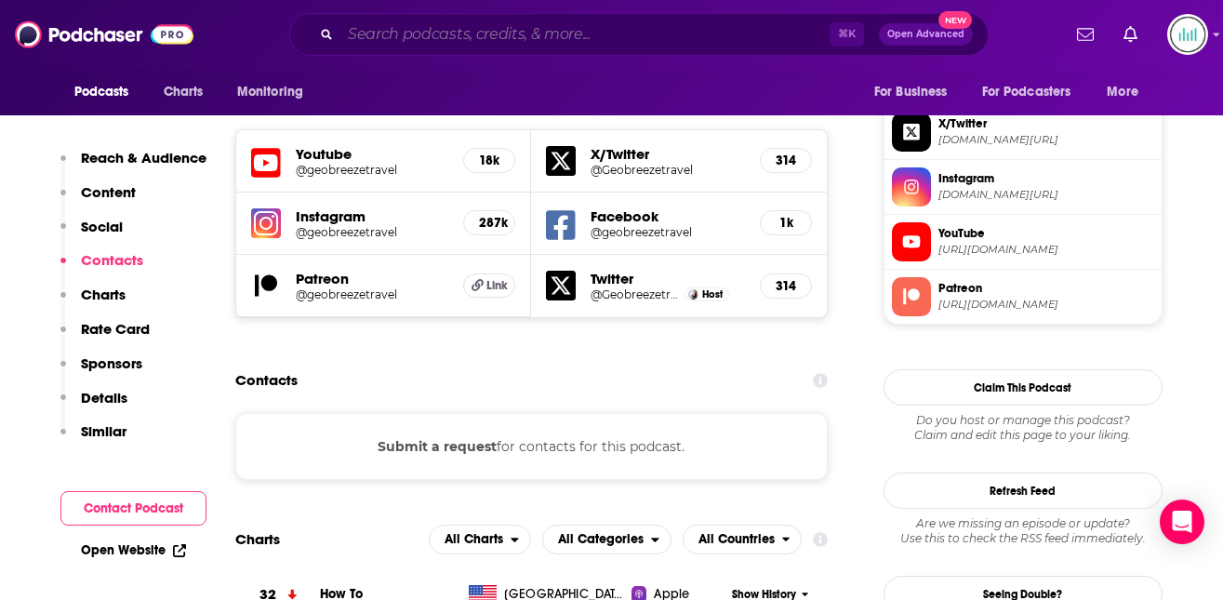
click at [361, 29] on input "Search podcasts, credits, & more..." at bounding box center [584, 35] width 489 height 30
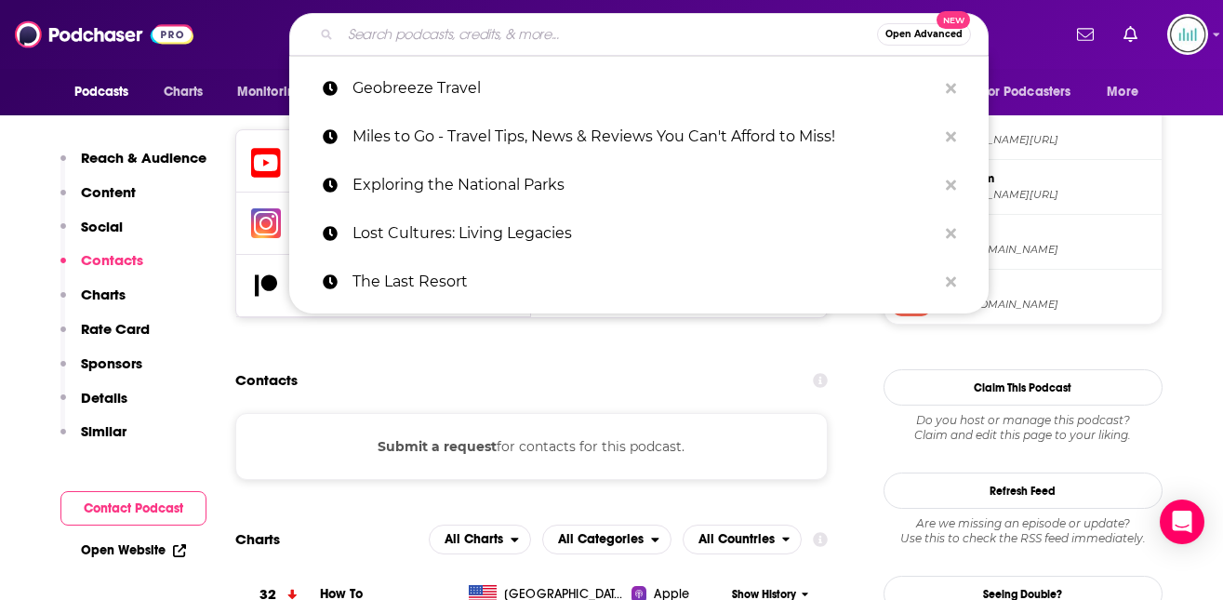
paste input "Travel with [PERSON_NAME]"
type input "Travel with [PERSON_NAME]"
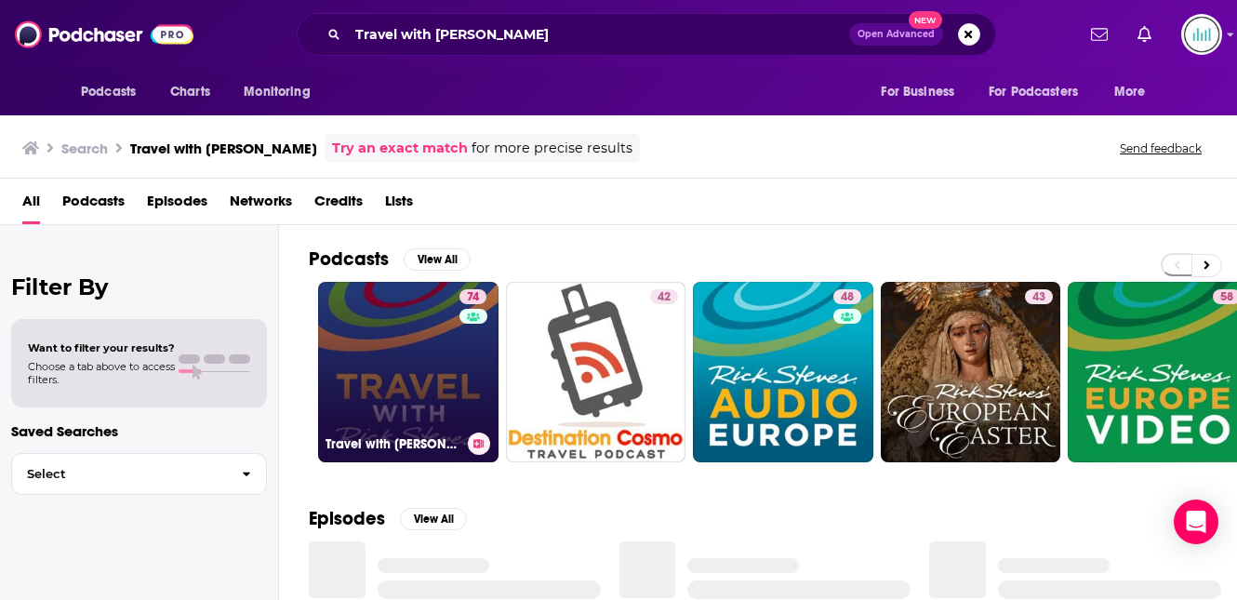
click at [392, 362] on link "74 Travel with [PERSON_NAME]" at bounding box center [408, 372] width 180 height 180
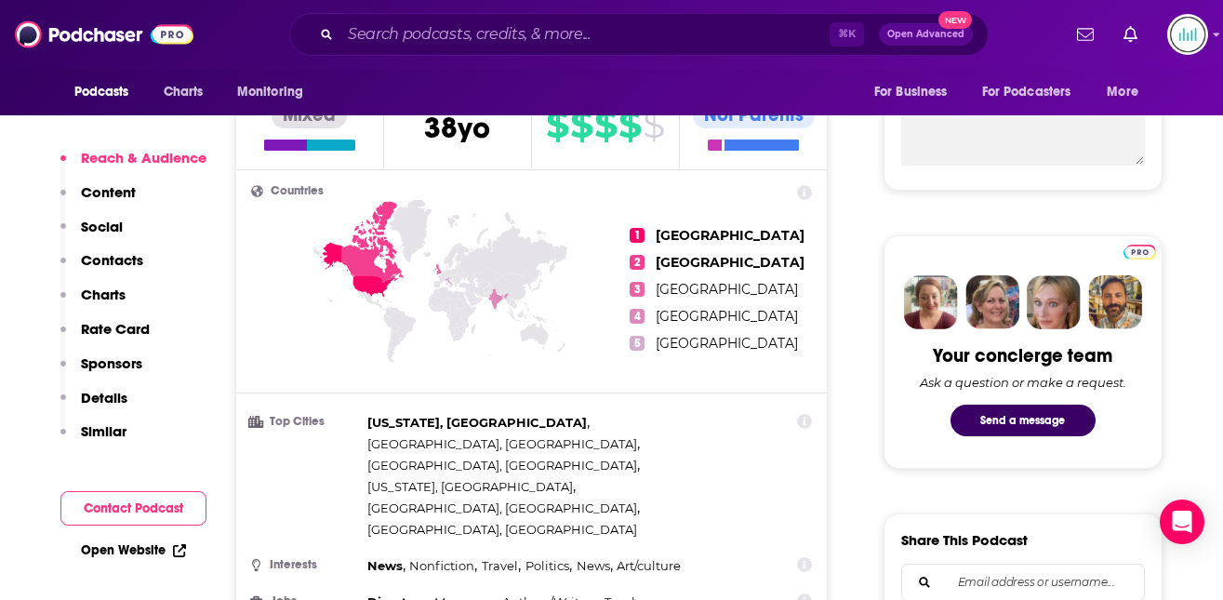
scroll to position [904, 0]
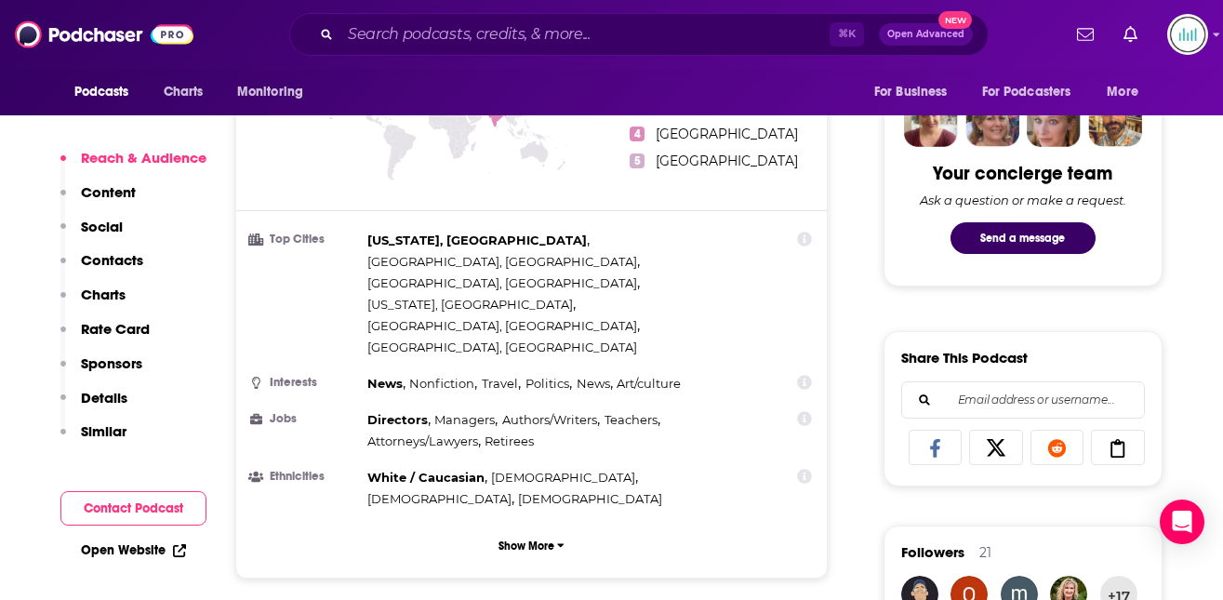
click at [126, 258] on p "Contacts" at bounding box center [112, 260] width 62 height 18
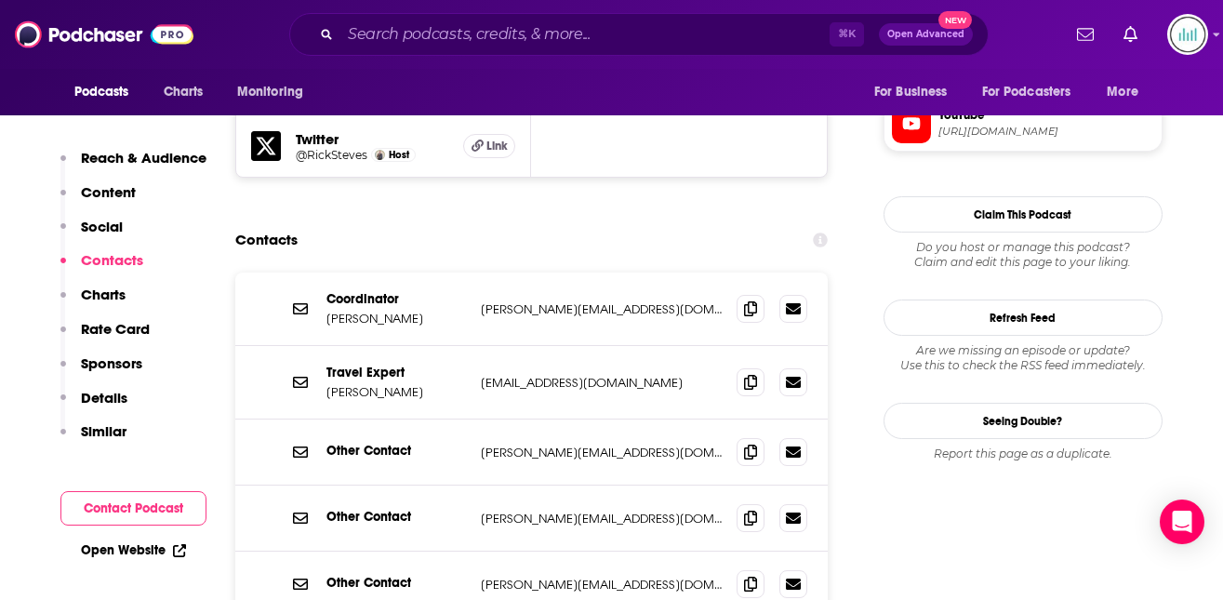
scroll to position [1761, 0]
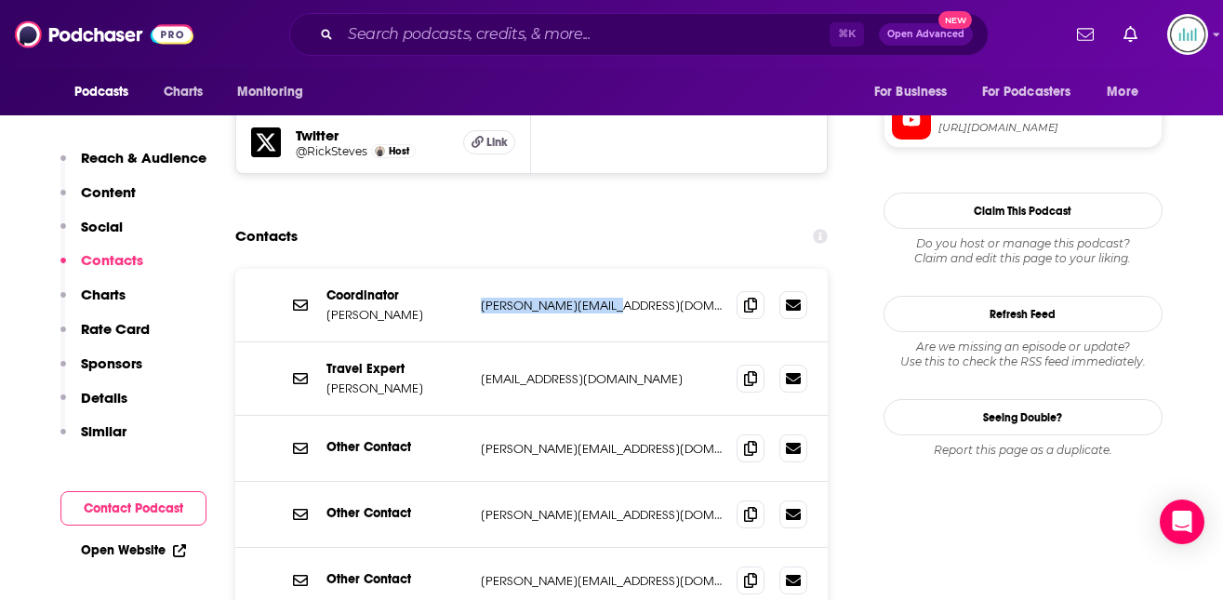
drag, startPoint x: 602, startPoint y: 198, endPoint x: 476, endPoint y: 203, distance: 125.7
click at [476, 269] on div "Coordinator [PERSON_NAME] [PERSON_NAME][EMAIL_ADDRESS][DOMAIN_NAME] [PERSON_NAM…" at bounding box center [531, 305] width 593 height 73
copy p "[PERSON_NAME][EMAIL_ADDRESS][DOMAIN_NAME]"
click at [363, 38] on input "Search podcasts, credits, & more..." at bounding box center [584, 35] width 489 height 30
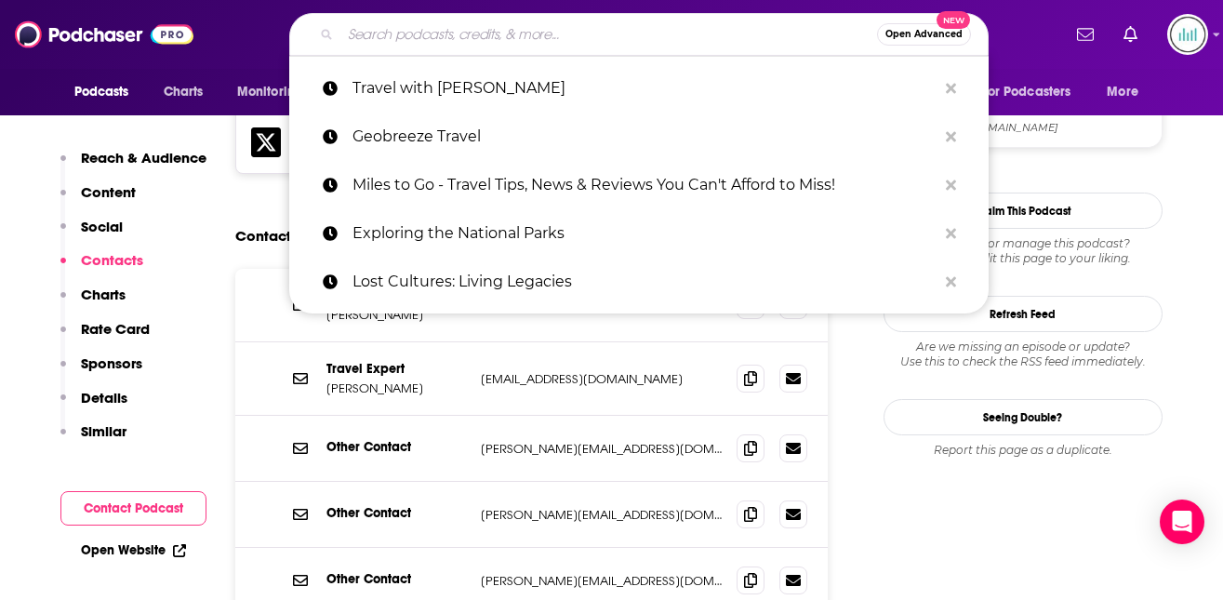
paste input "The Dirtbag Diaries"
type input "The Dirtbag Diaries"
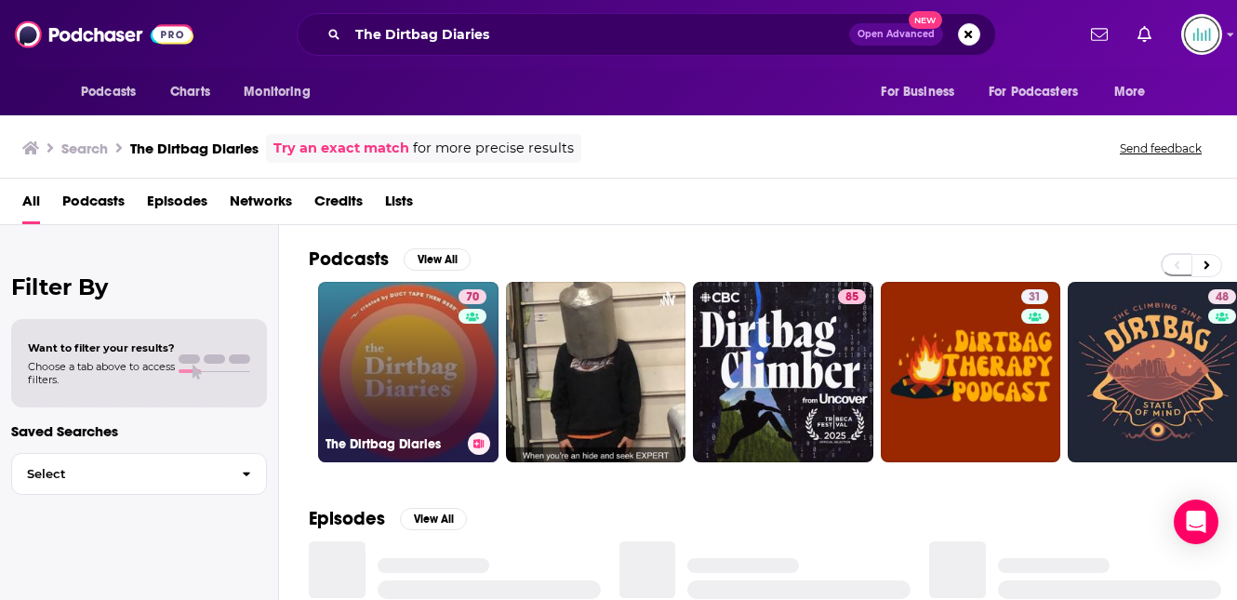
click at [429, 326] on link "70 The Dirtbag Diaries" at bounding box center [408, 372] width 180 height 180
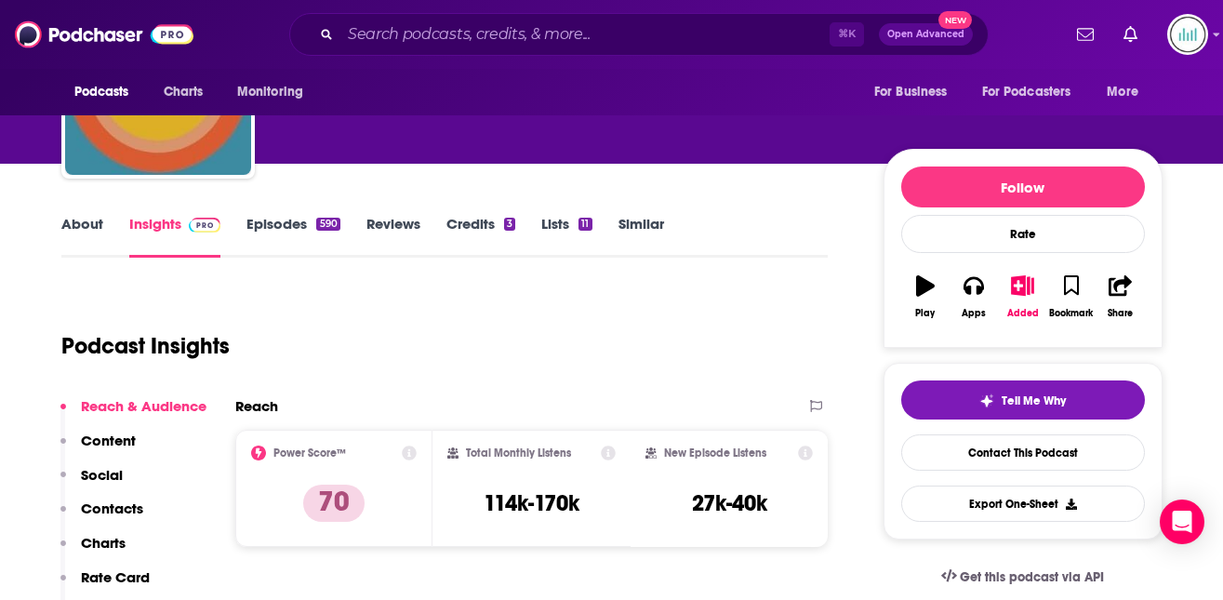
scroll to position [216, 0]
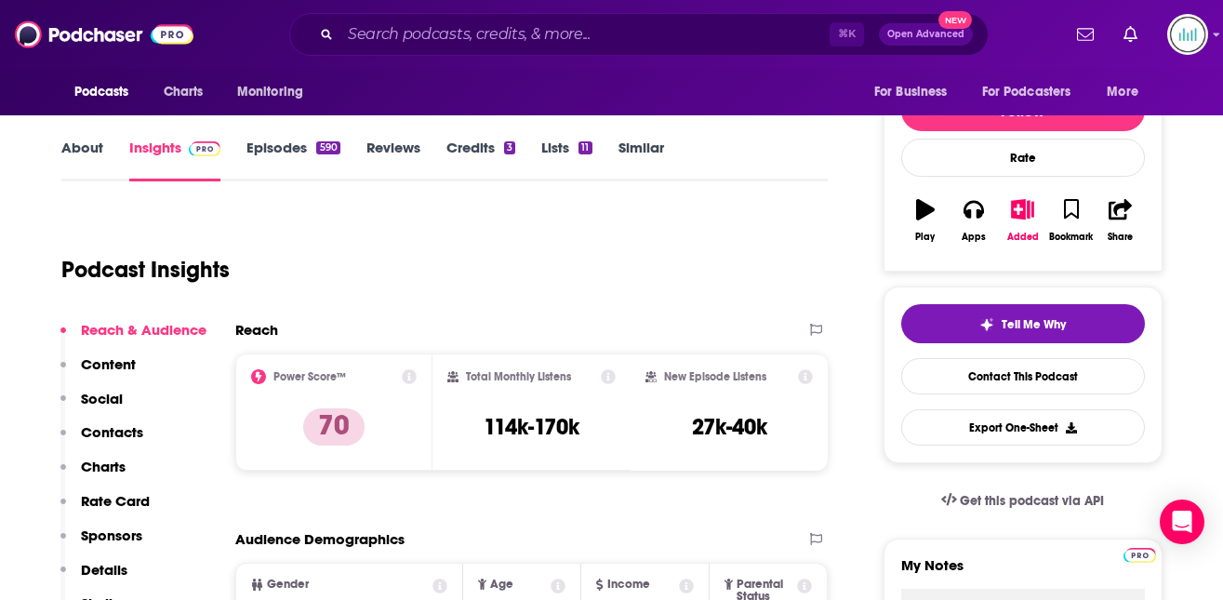
click at [94, 426] on p "Contacts" at bounding box center [112, 432] width 62 height 18
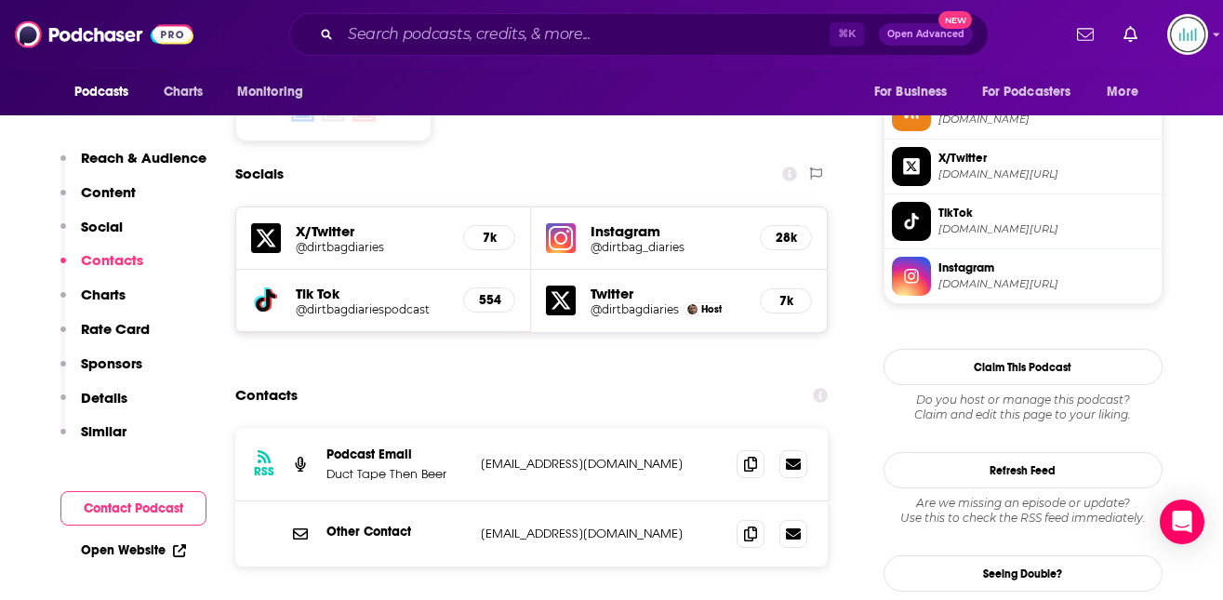
scroll to position [1555, 0]
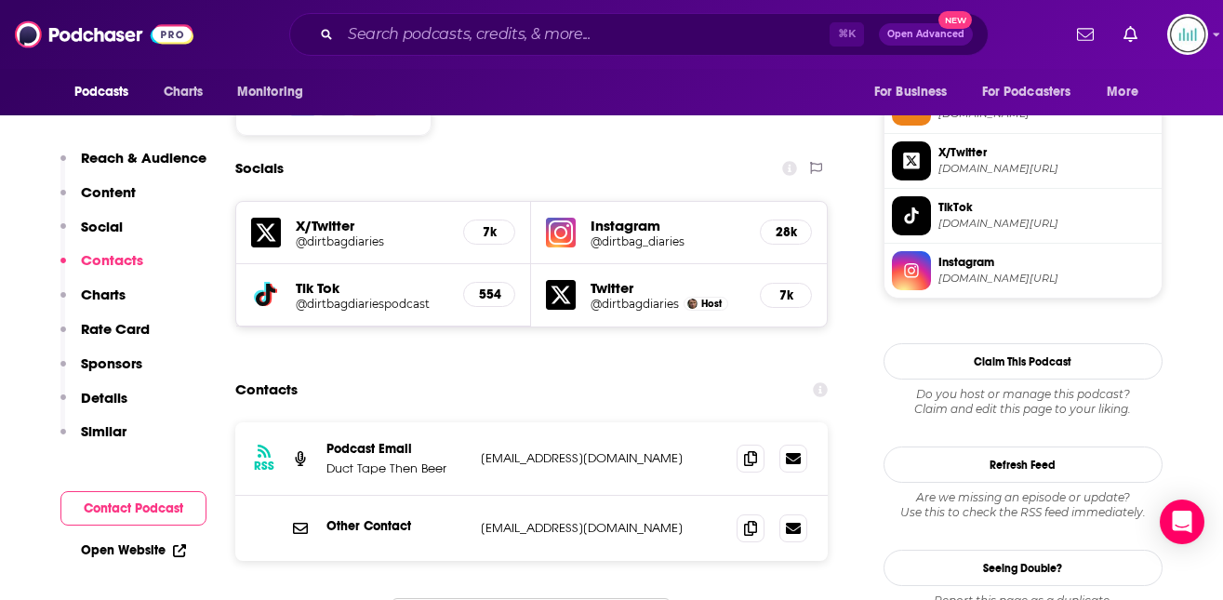
click at [630, 450] on p "[EMAIL_ADDRESS][DOMAIN_NAME]" at bounding box center [602, 458] width 242 height 16
drag, startPoint x: 635, startPoint y: 412, endPoint x: 472, endPoint y: 417, distance: 162.8
click at [472, 496] on div "Other Contact [EMAIL_ADDRESS][DOMAIN_NAME] [EMAIL_ADDRESS][DOMAIN_NAME]" at bounding box center [531, 528] width 593 height 65
copy p "[EMAIL_ADDRESS][DOMAIN_NAME]"
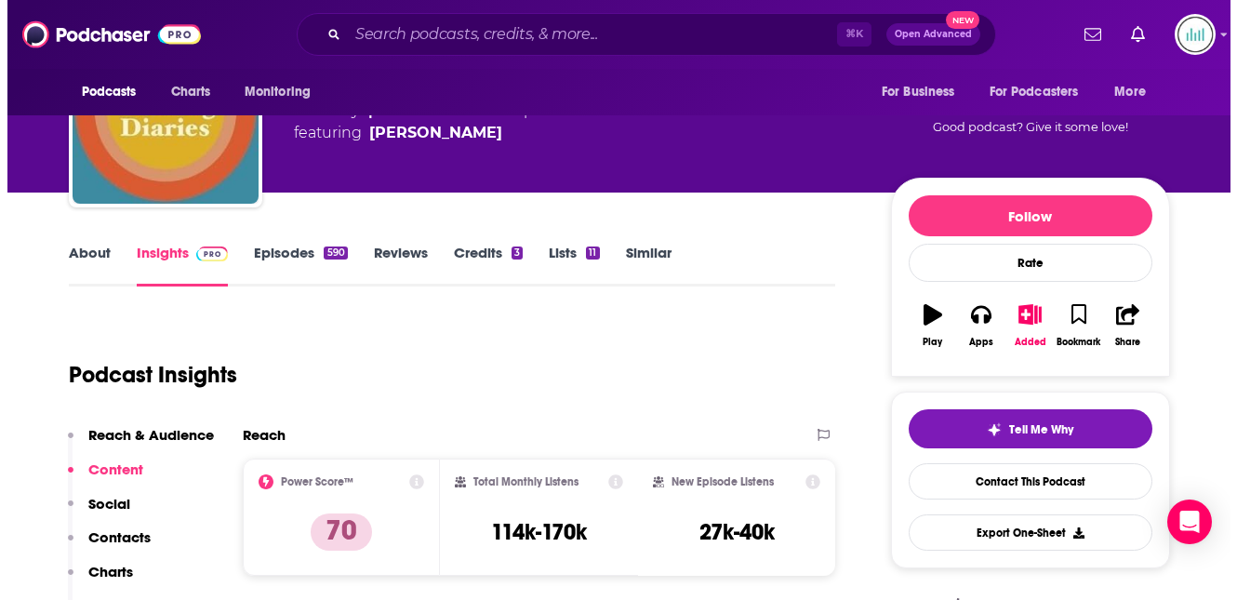
scroll to position [0, 0]
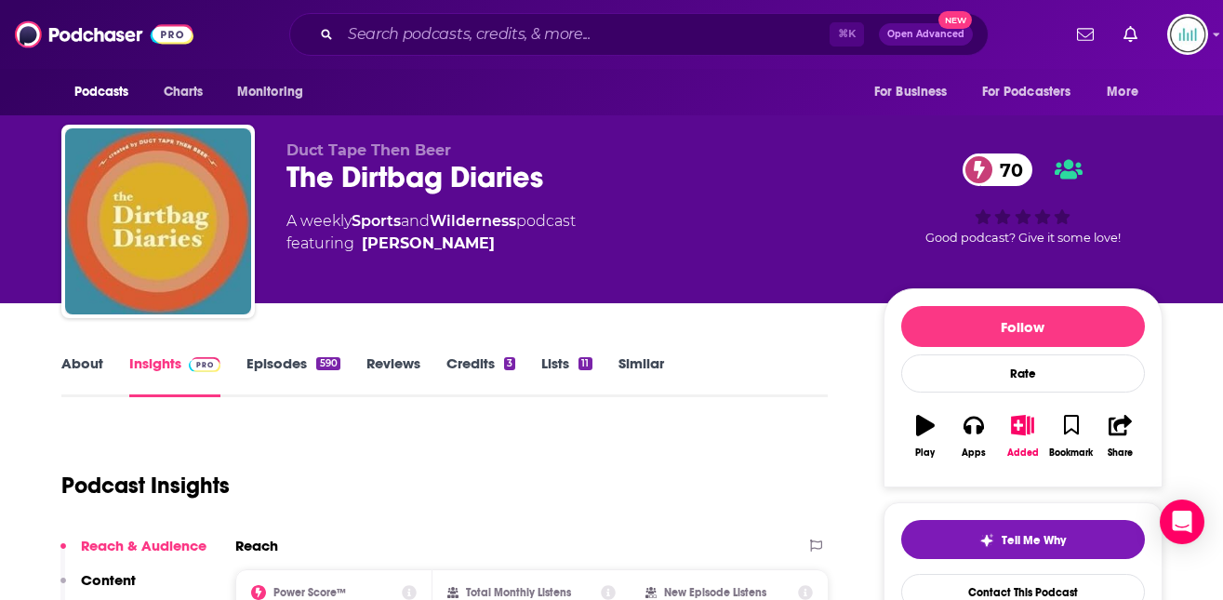
drag, startPoint x: 457, startPoint y: 242, endPoint x: 440, endPoint y: 246, distance: 17.2
click at [440, 246] on span "featuring [PERSON_NAME]" at bounding box center [430, 244] width 289 height 22
copy span "[PERSON_NAME]"
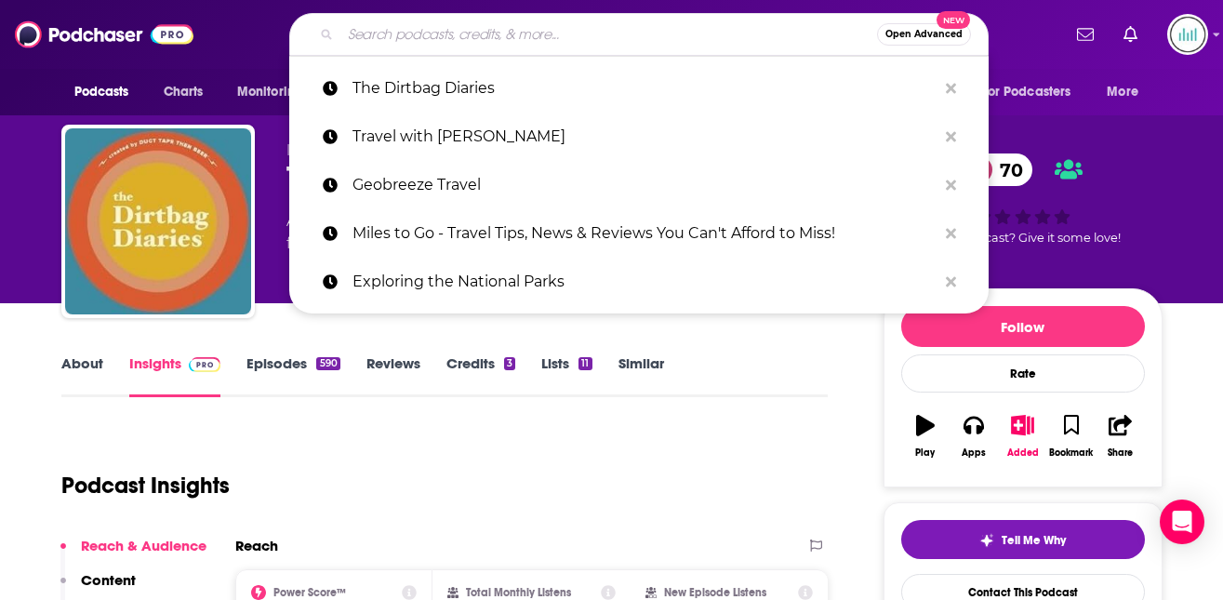
click at [390, 40] on input "Search podcasts, credits, & more..." at bounding box center [608, 35] width 537 height 30
paste input "Abroad in [GEOGRAPHIC_DATA]"
type input "Abroad in [GEOGRAPHIC_DATA]"
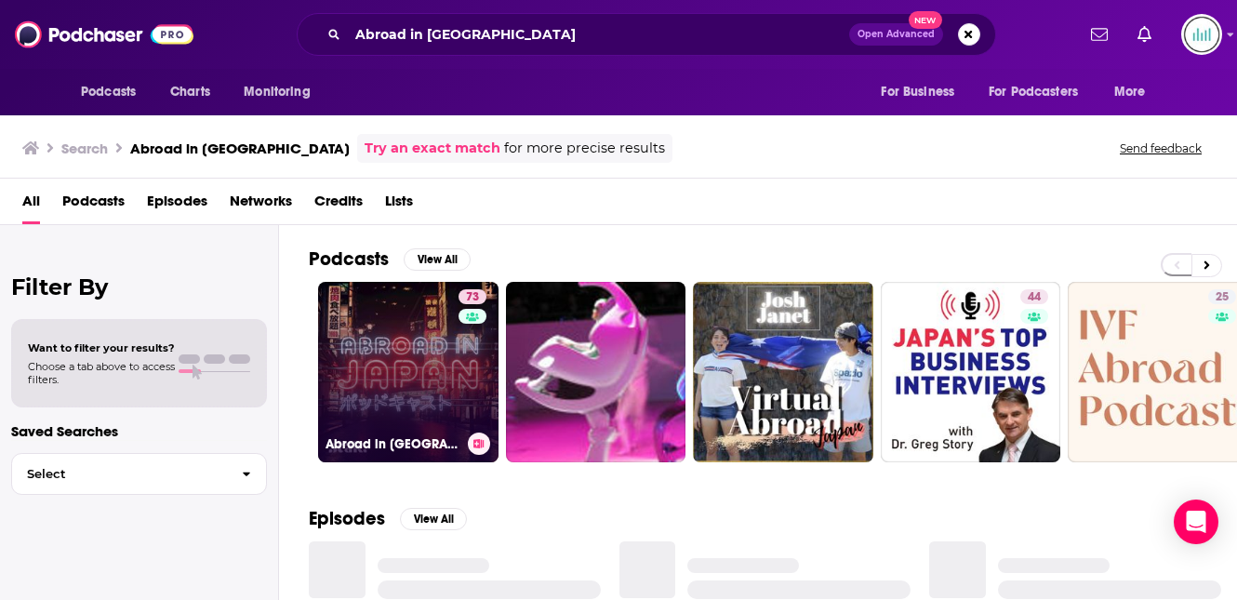
click at [373, 356] on link "73 Abroad in [GEOGRAPHIC_DATA]" at bounding box center [408, 372] width 180 height 180
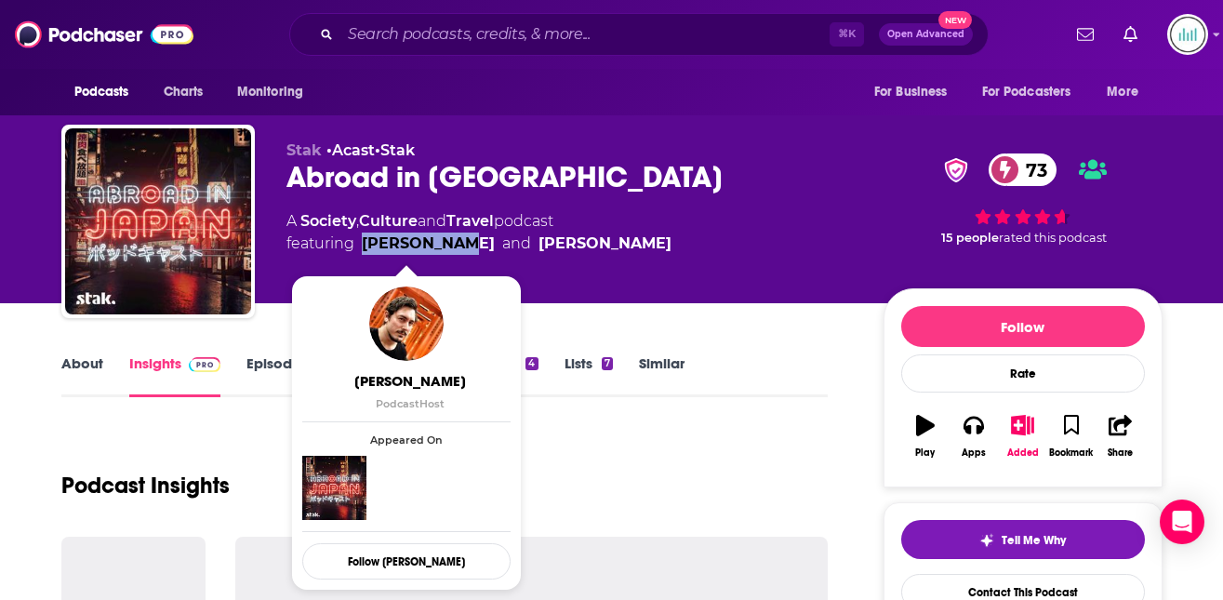
drag, startPoint x: 455, startPoint y: 245, endPoint x: 363, endPoint y: 243, distance: 92.1
click at [363, 243] on span "featuring [PERSON_NAME] and [PERSON_NAME]" at bounding box center [478, 244] width 385 height 22
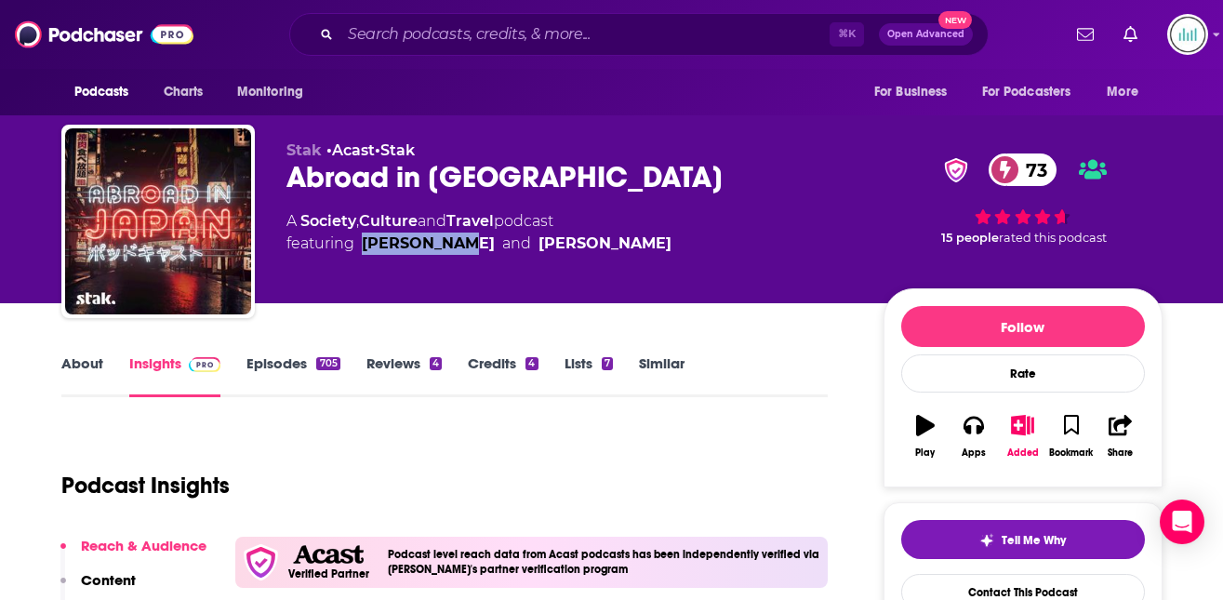
copy link "[PERSON_NAME]"
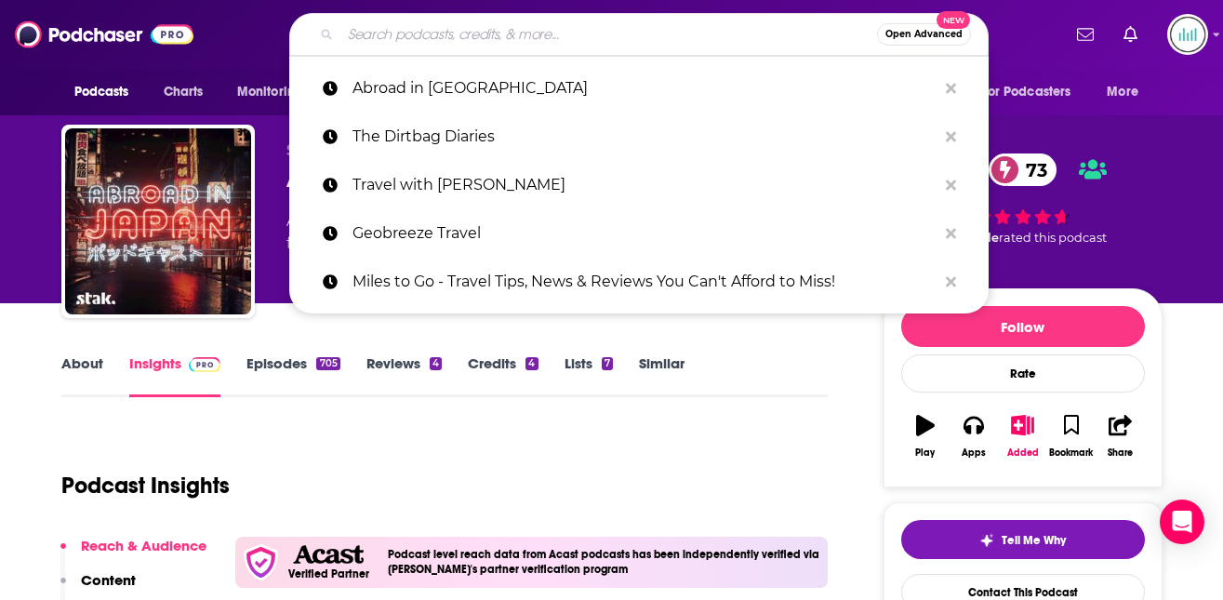
click at [359, 27] on input "Search podcasts, credits, & more..." at bounding box center [608, 35] width 537 height 30
paste input "The Travel Hacking Mom Show"
type input "The Travel Hacking Mom Show"
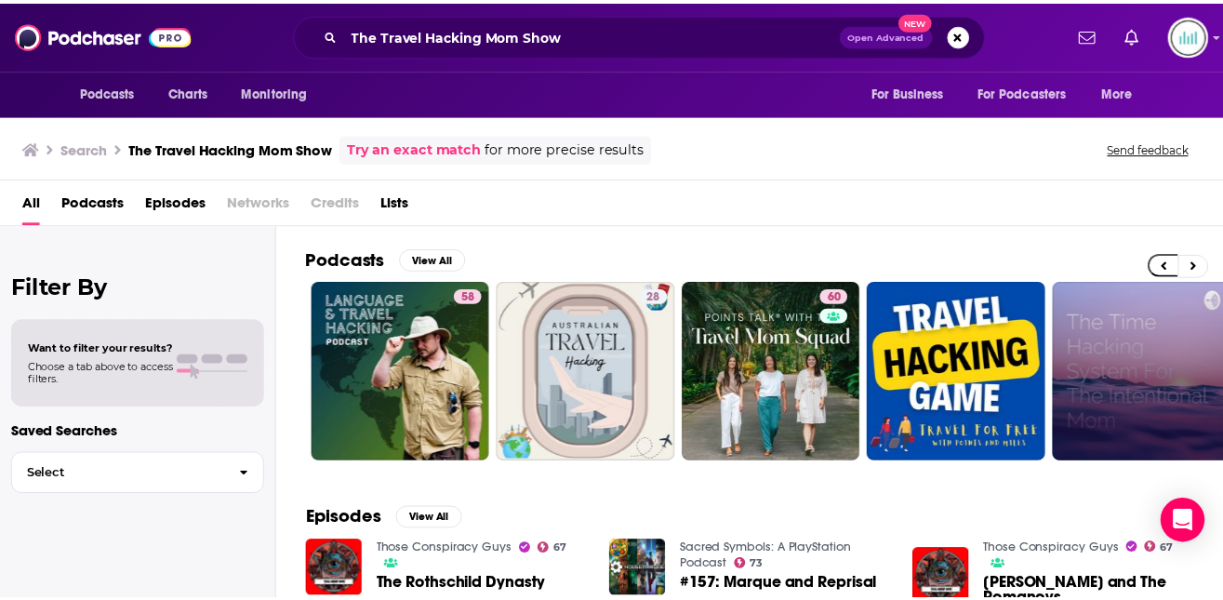
scroll to position [0, 180]
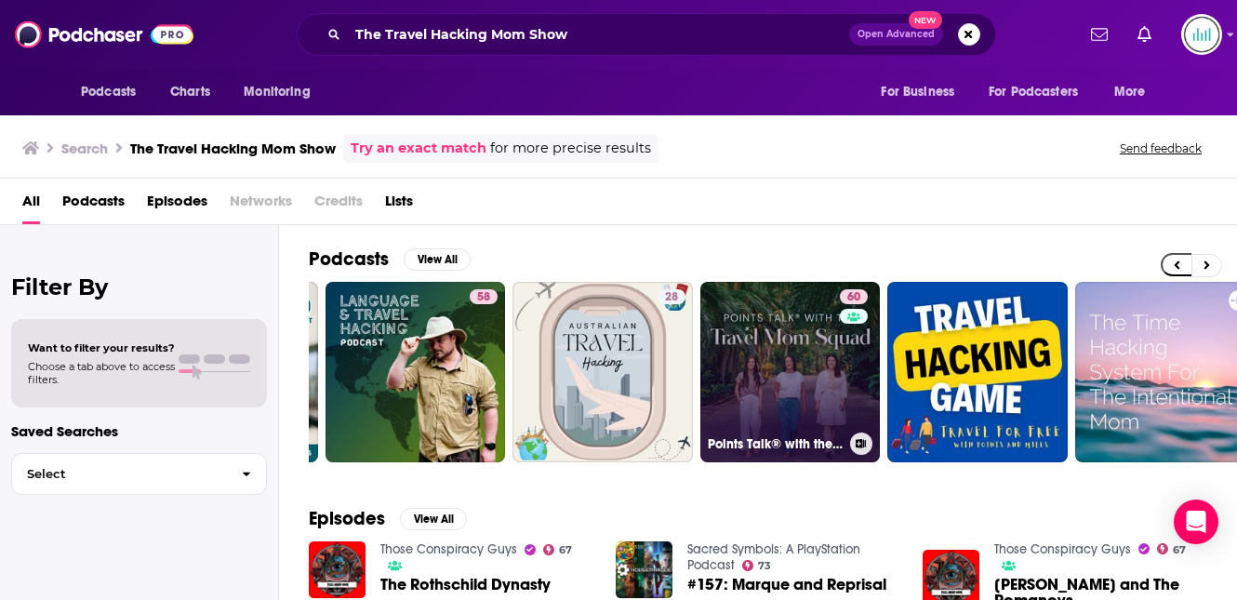
click at [782, 397] on link "60 Points Talk® with the Travel Mom Squad" at bounding box center [790, 372] width 180 height 180
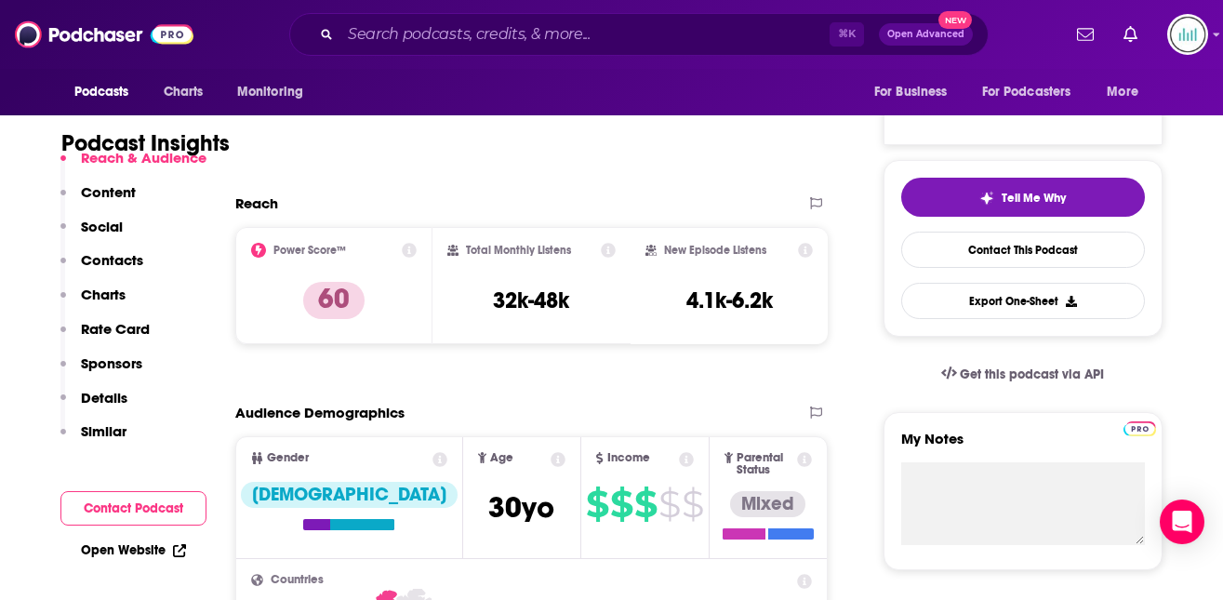
click at [108, 259] on p "Contacts" at bounding box center [112, 260] width 62 height 18
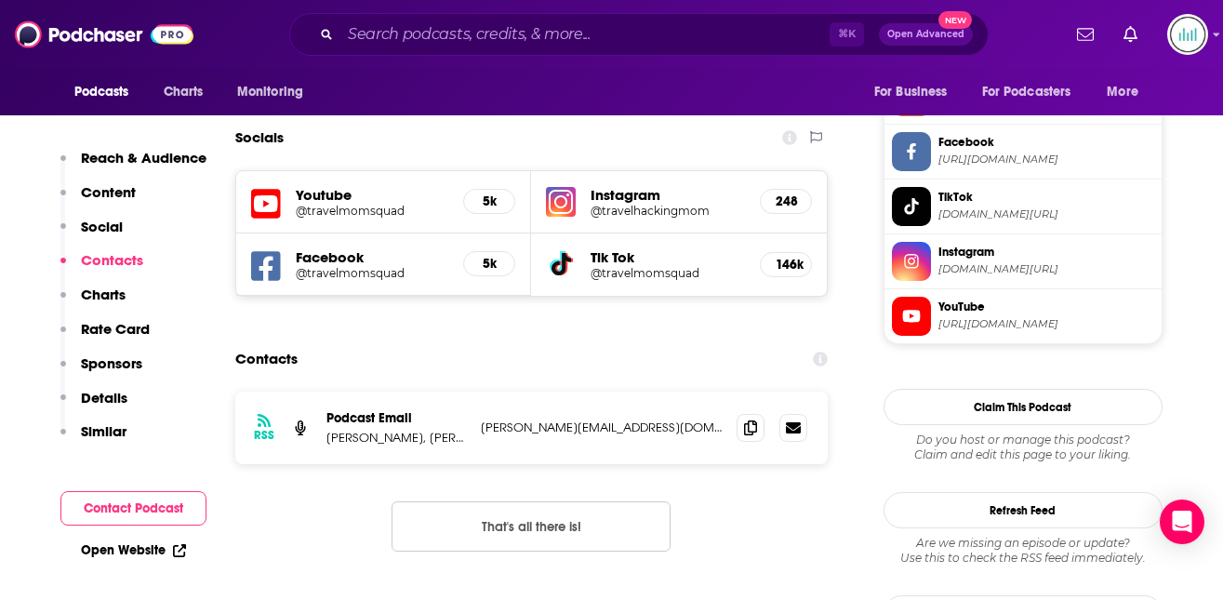
scroll to position [1597, 0]
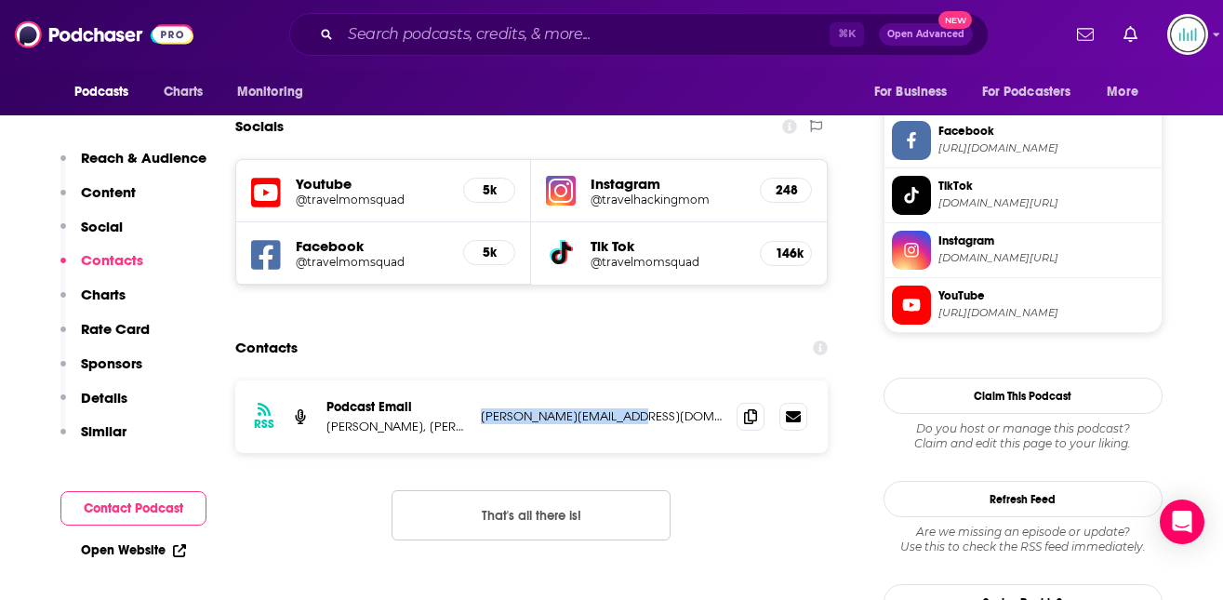
drag, startPoint x: 640, startPoint y: 345, endPoint x: 479, endPoint y: 346, distance: 160.9
click at [478, 380] on div "RSS Podcast Email [PERSON_NAME], [PERSON_NAME] and Jess [EMAIL_ADDRESS][DOMAIN_…" at bounding box center [531, 416] width 593 height 73
copy p "[PERSON_NAME][EMAIL_ADDRESS][DOMAIN_NAME]"
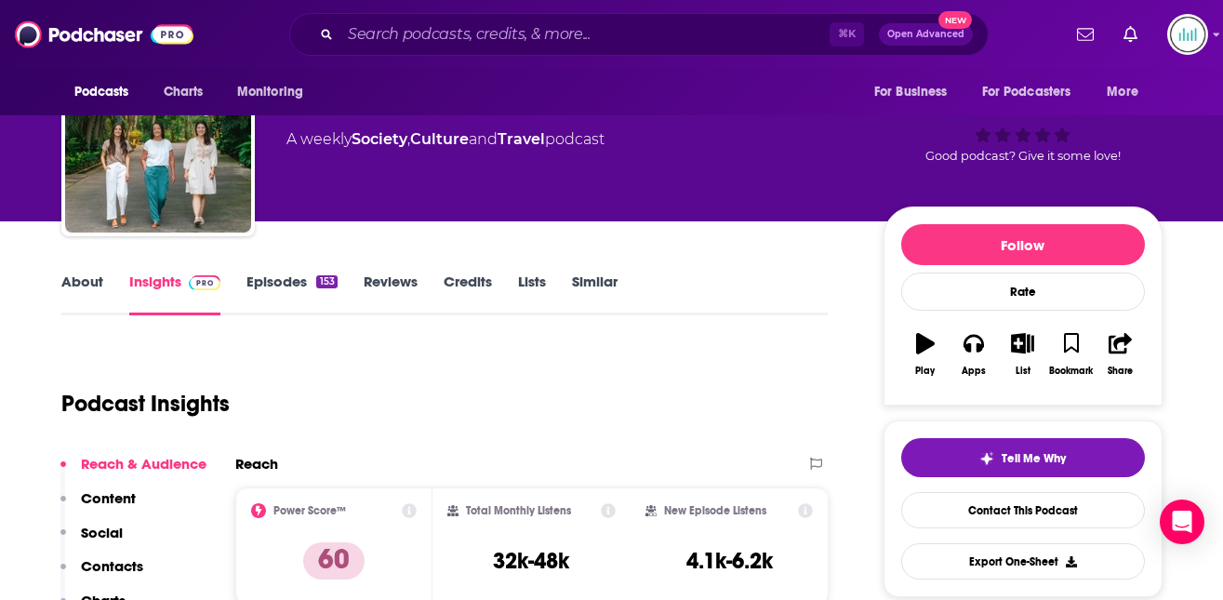
scroll to position [64, 0]
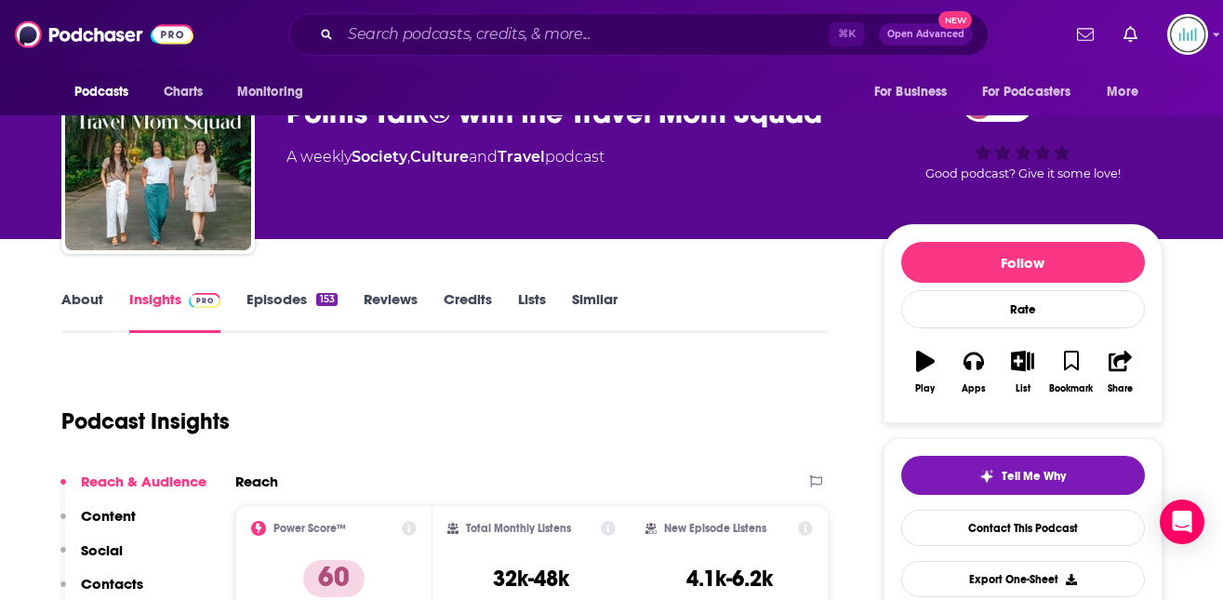
click at [73, 298] on link "About" at bounding box center [82, 311] width 42 height 43
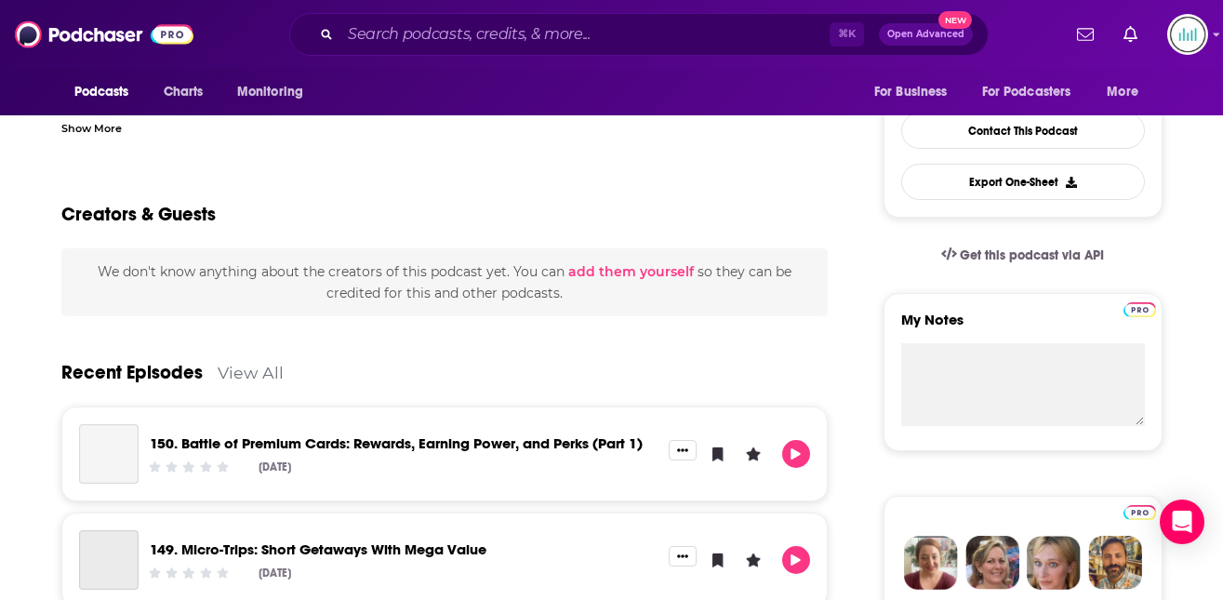
scroll to position [463, 0]
